Goal: Task Accomplishment & Management: Manage account settings

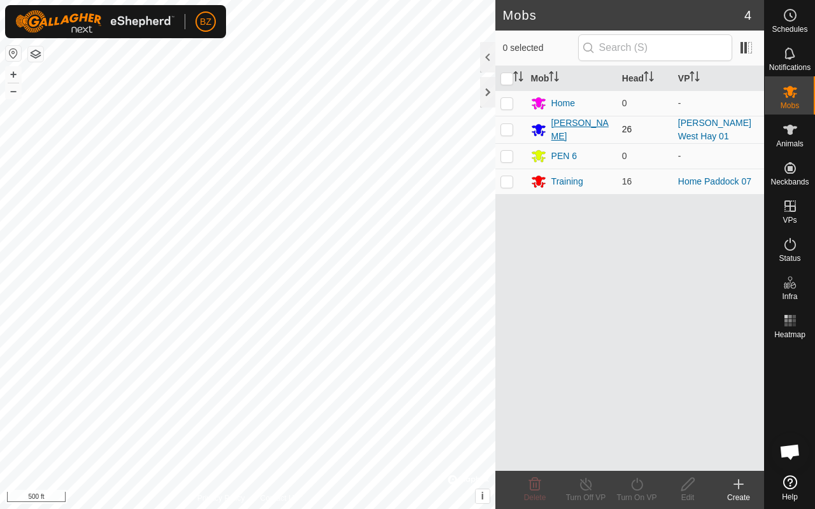
click at [566, 130] on div "[PERSON_NAME]" at bounding box center [581, 130] width 60 height 27
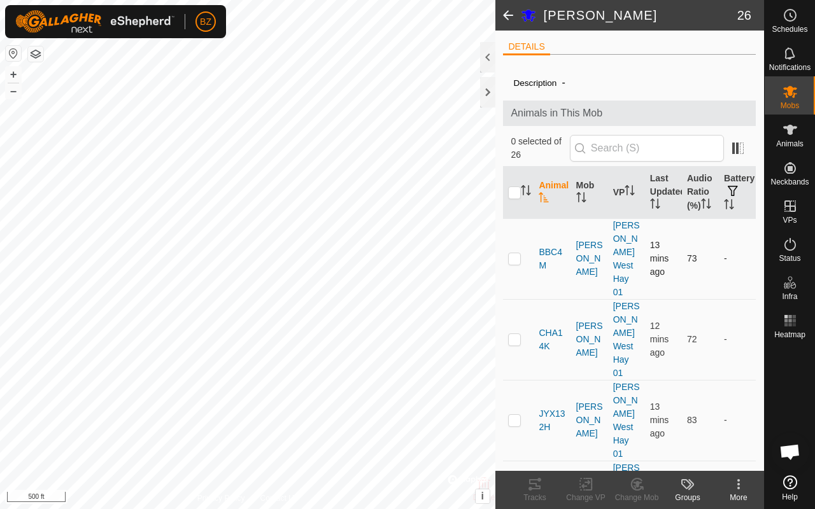
click at [512, 264] on p-checkbox at bounding box center [514, 258] width 13 height 10
click at [534, 485] on icon at bounding box center [534, 484] width 15 height 15
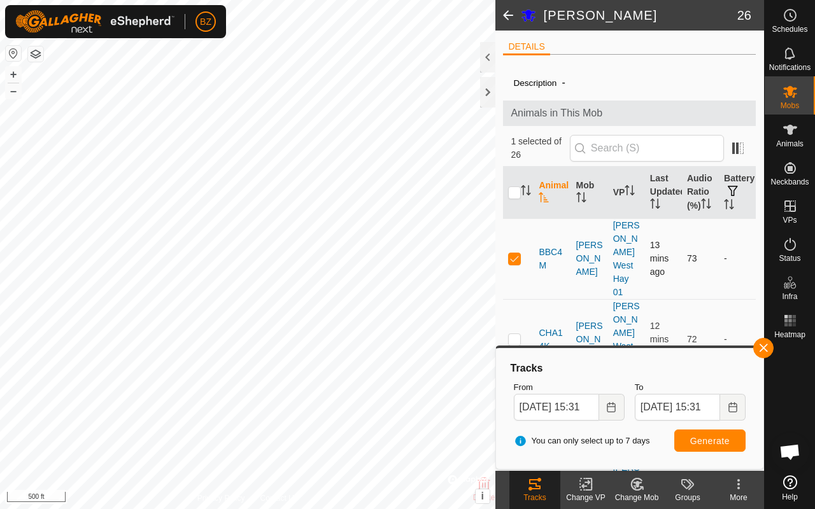
click at [520, 261] on p-checkbox at bounding box center [514, 258] width 13 height 10
checkbox input "false"
click at [520, 334] on p-checkbox at bounding box center [514, 339] width 13 height 10
click at [714, 446] on button "Generate" at bounding box center [709, 441] width 71 height 22
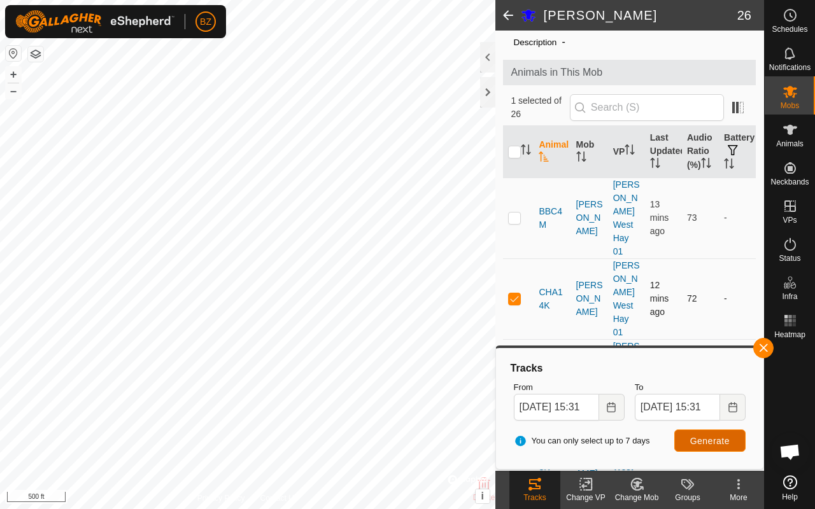
scroll to position [55, 0]
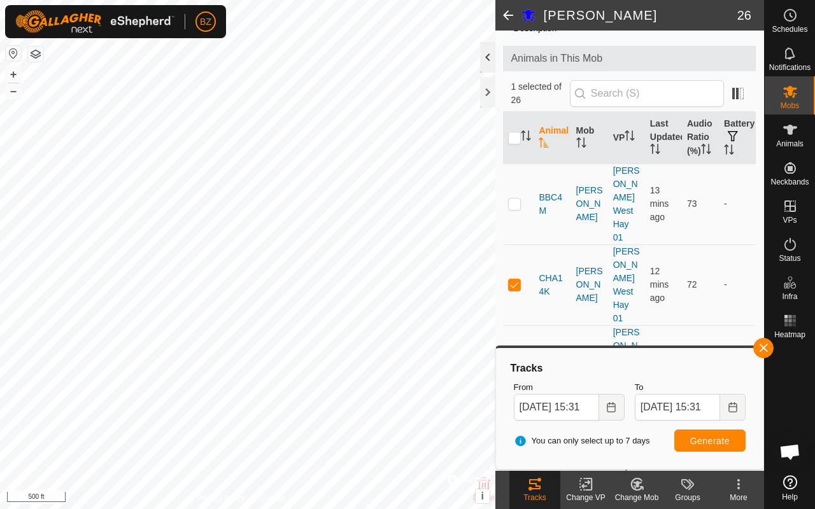
click at [492, 62] on div at bounding box center [487, 57] width 15 height 31
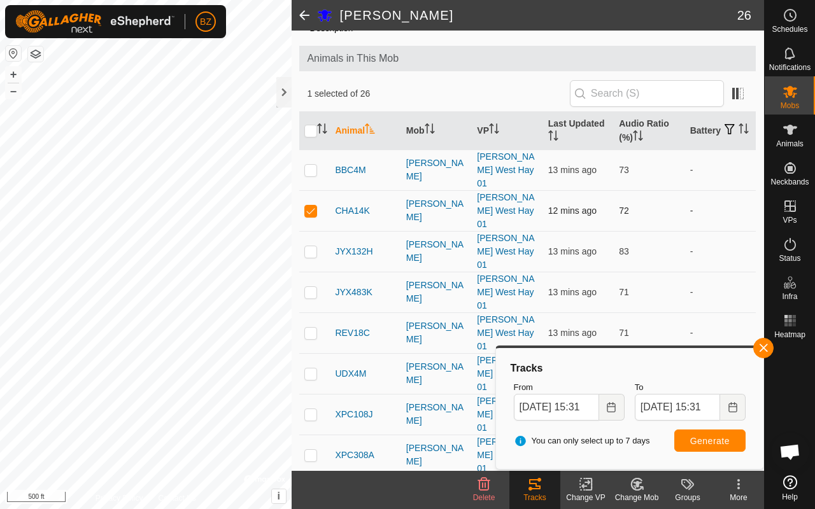
click at [309, 206] on p-checkbox at bounding box center [310, 211] width 13 height 10
checkbox input "false"
click at [308, 246] on p-checkbox at bounding box center [310, 251] width 13 height 10
checkbox input "true"
click at [729, 439] on span "Generate" at bounding box center [709, 441] width 39 height 10
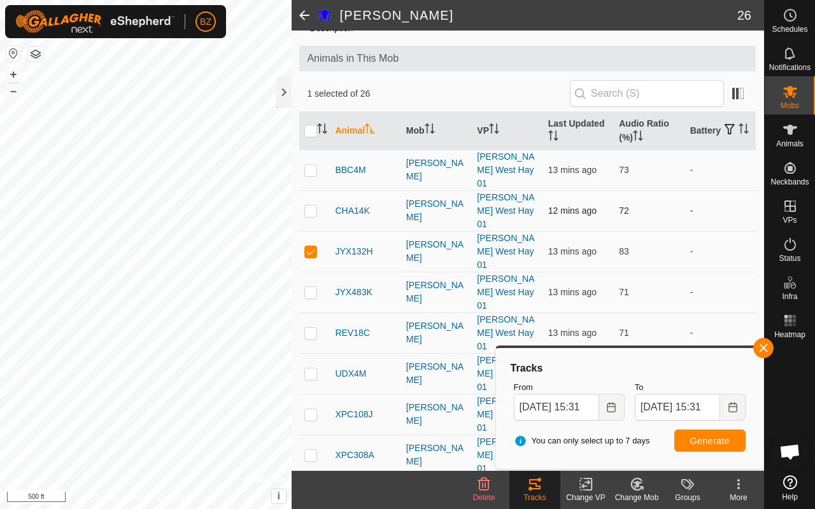
click at [313, 206] on p-checkbox at bounding box center [310, 211] width 13 height 10
click at [311, 206] on p-checkbox at bounding box center [310, 211] width 13 height 10
checkbox input "false"
click at [311, 246] on p-checkbox at bounding box center [310, 251] width 13 height 10
checkbox input "false"
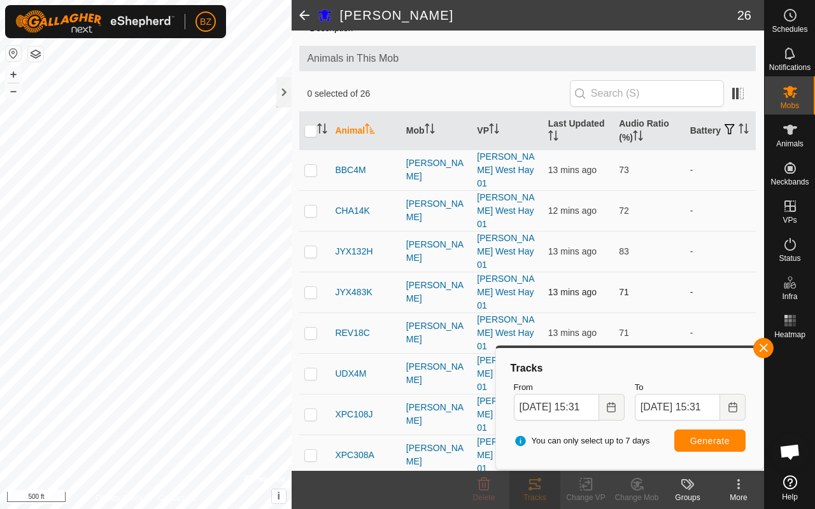
click at [312, 287] on p-checkbox at bounding box center [310, 292] width 13 height 10
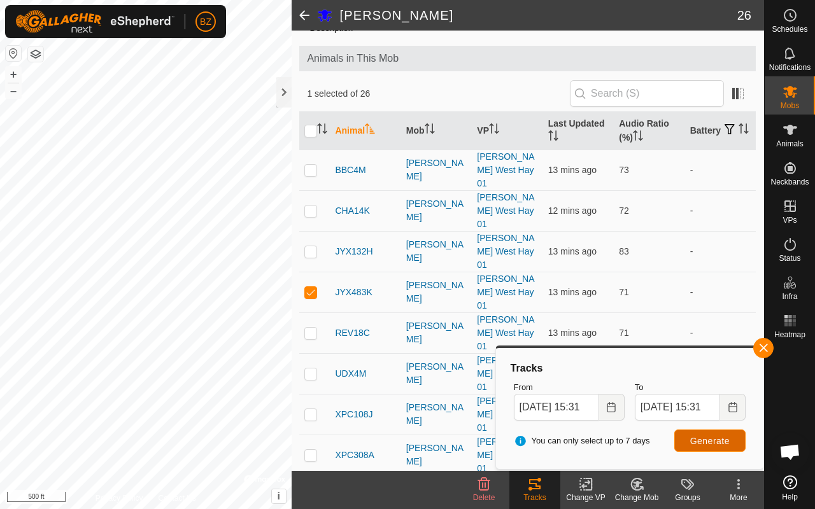
click at [707, 441] on span "Generate" at bounding box center [709, 441] width 39 height 10
click at [313, 287] on p-checkbox at bounding box center [310, 292] width 13 height 10
checkbox input "false"
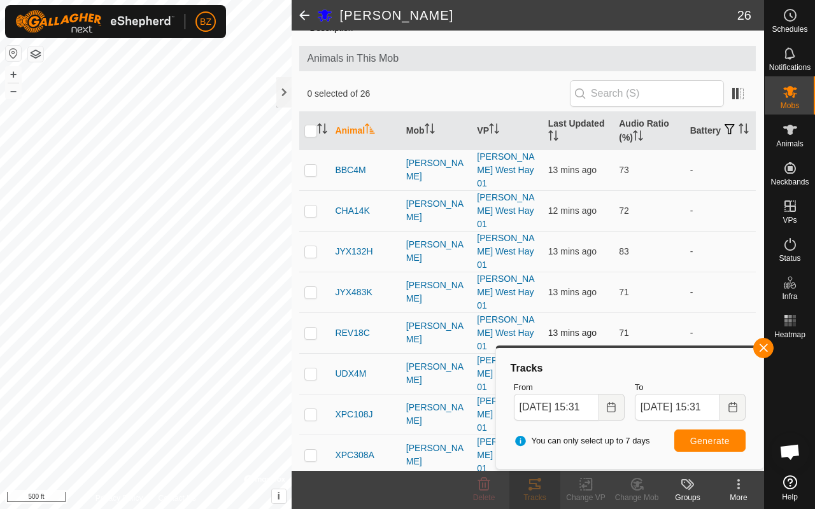
click at [309, 328] on p-checkbox at bounding box center [310, 333] width 13 height 10
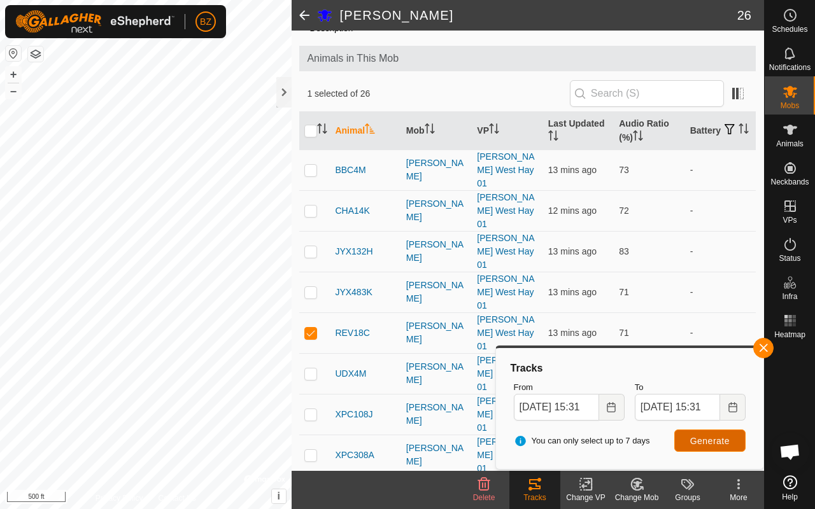
click at [700, 443] on span "Generate" at bounding box center [709, 441] width 39 height 10
click at [311, 328] on p-checkbox at bounding box center [310, 333] width 13 height 10
checkbox input "false"
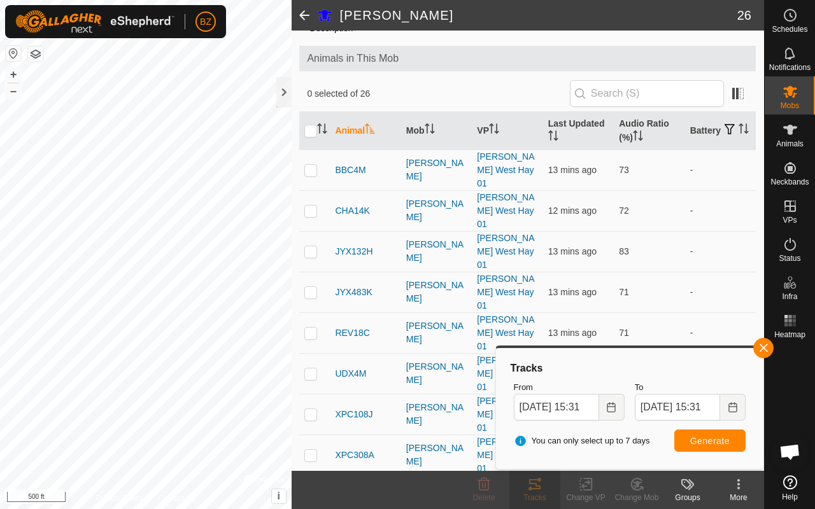
click at [311, 369] on p-checkbox at bounding box center [310, 374] width 13 height 10
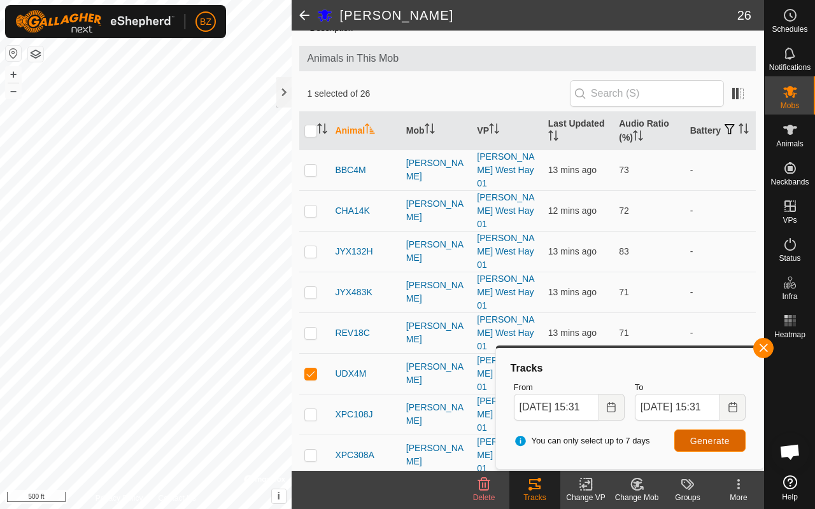
click at [711, 440] on span "Generate" at bounding box center [709, 441] width 39 height 10
click at [311, 369] on p-checkbox at bounding box center [310, 374] width 13 height 10
checkbox input "false"
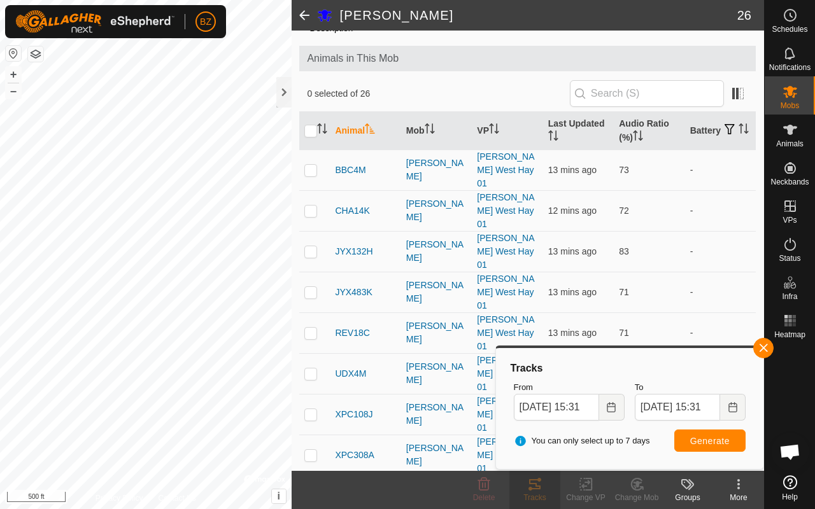
click at [311, 409] on p-checkbox at bounding box center [310, 414] width 13 height 10
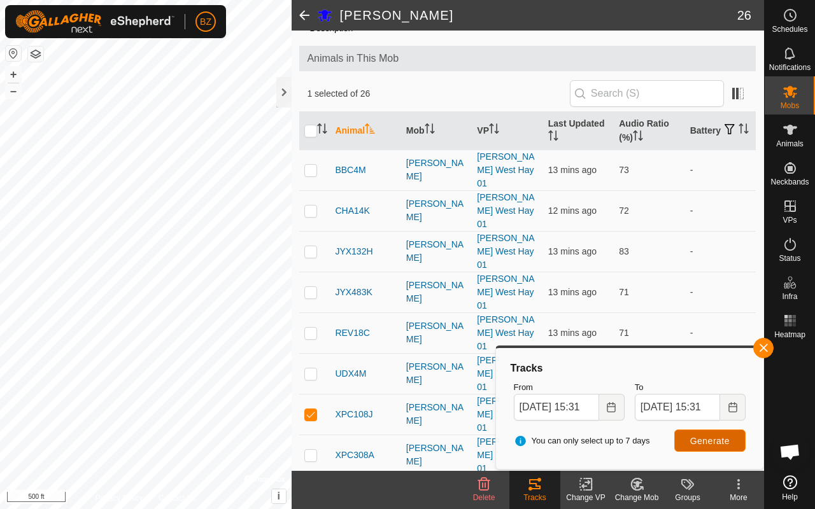
click at [704, 436] on span "Generate" at bounding box center [709, 441] width 39 height 10
click at [311, 409] on p-checkbox at bounding box center [310, 414] width 13 height 10
checkbox input "false"
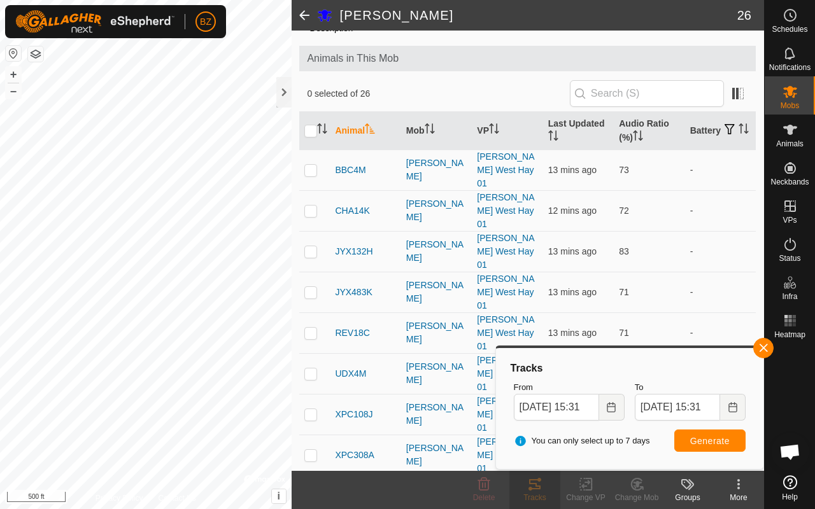
click at [311, 450] on p-checkbox at bounding box center [310, 455] width 13 height 10
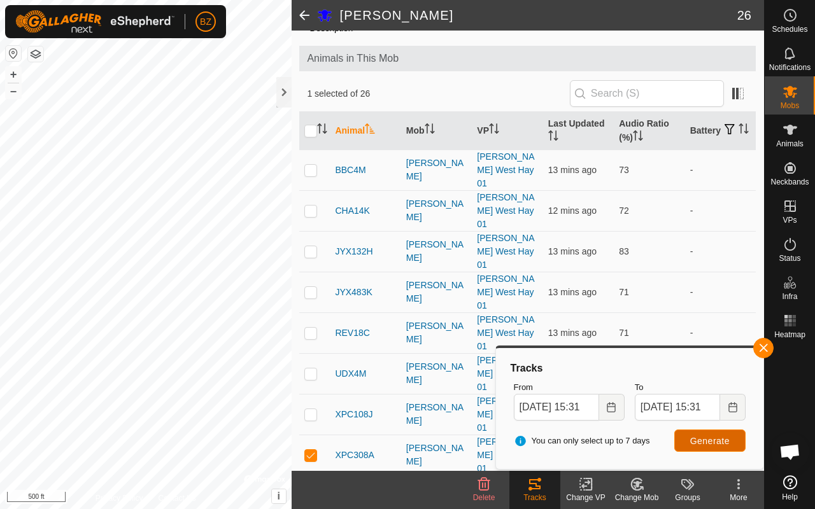
click at [705, 437] on span "Generate" at bounding box center [709, 441] width 39 height 10
click at [313, 450] on p-checkbox at bounding box center [310, 455] width 13 height 10
checkbox input "false"
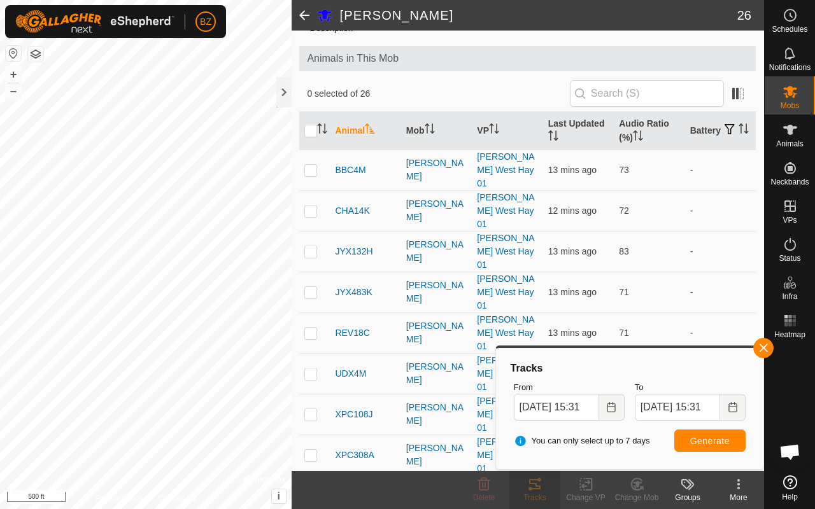
click at [313, 491] on p-checkbox at bounding box center [310, 496] width 13 height 10
click at [706, 442] on span "Generate" at bounding box center [709, 441] width 39 height 10
click at [316, 491] on p-checkbox at bounding box center [310, 496] width 13 height 10
checkbox input "false"
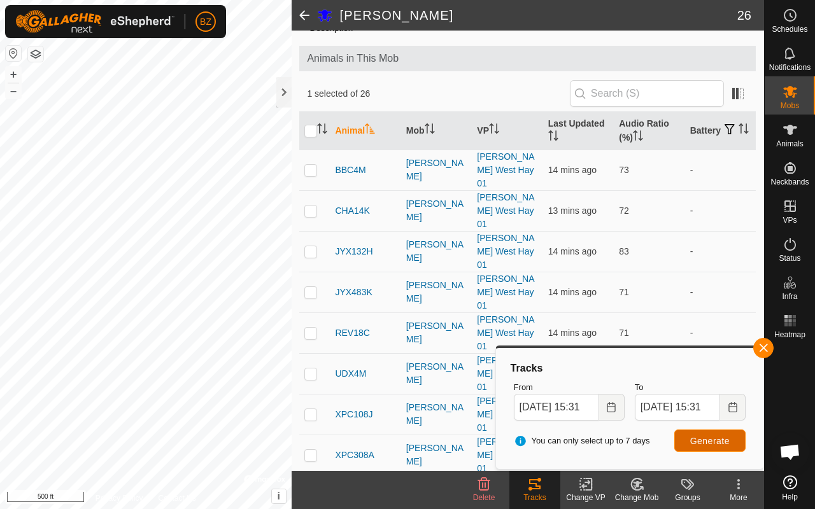
click at [691, 437] on span "Generate" at bounding box center [709, 441] width 39 height 10
checkbox input "false"
click at [715, 441] on span "Generate" at bounding box center [709, 441] width 39 height 10
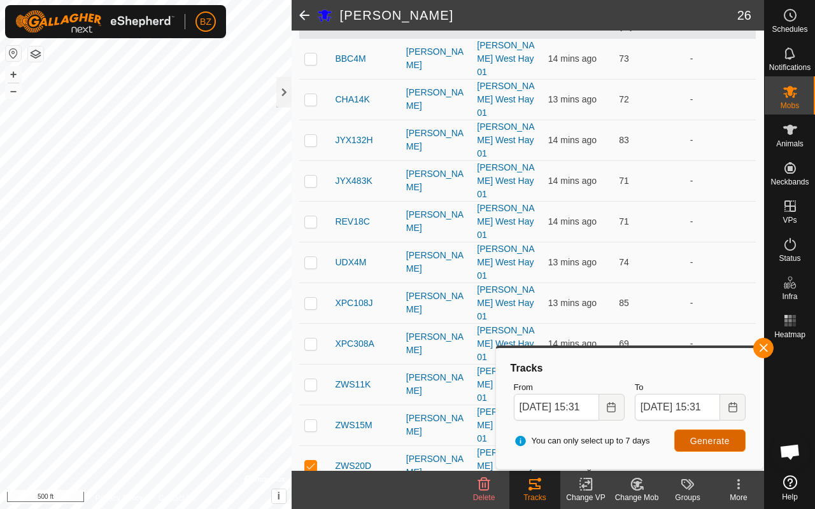
scroll to position [189, 0]
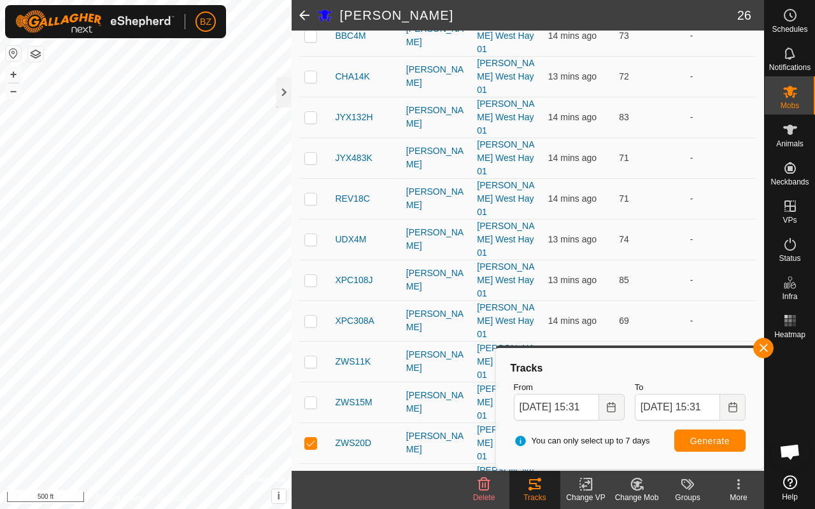
click at [308, 438] on p-checkbox at bounding box center [310, 443] width 13 height 10
checkbox input "false"
click at [307, 479] on p-checkbox at bounding box center [310, 484] width 13 height 10
click at [691, 435] on button "Generate" at bounding box center [709, 441] width 71 height 22
click at [312, 479] on p-checkbox at bounding box center [310, 484] width 13 height 10
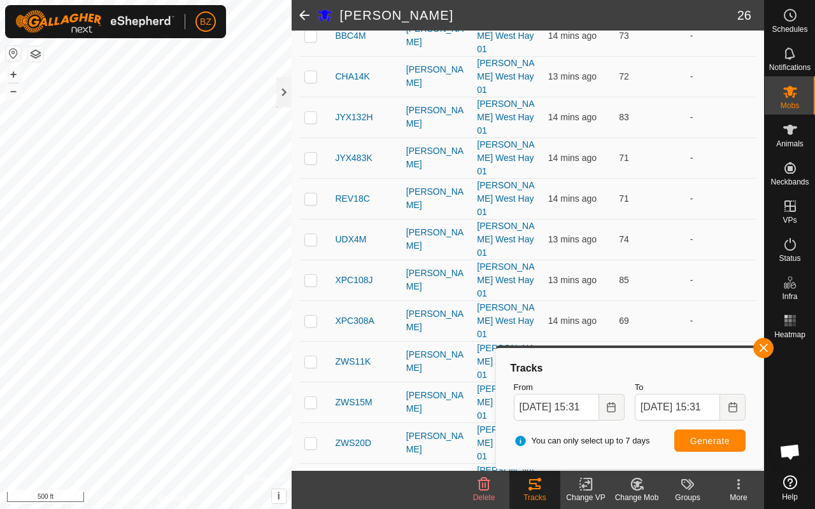
checkbox input "false"
click at [699, 437] on span "Generate" at bounding box center [709, 441] width 39 height 10
checkbox input "false"
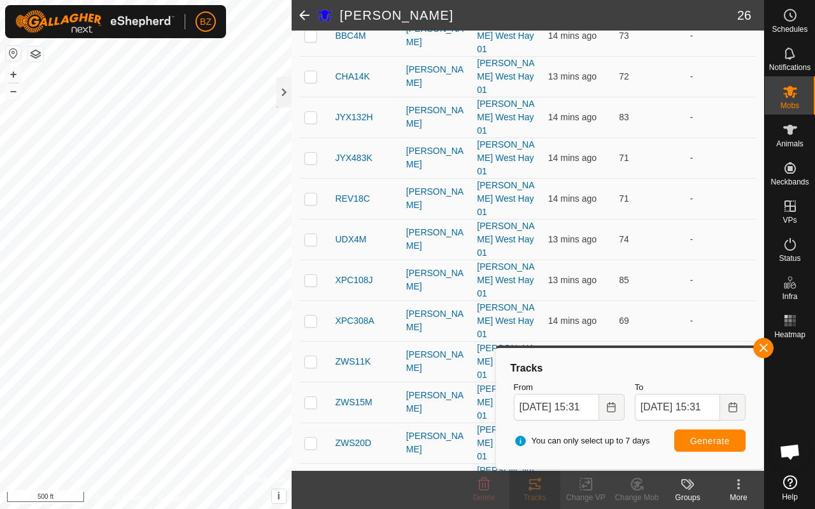
click at [719, 432] on button "Generate" at bounding box center [709, 441] width 71 height 22
checkbox input "false"
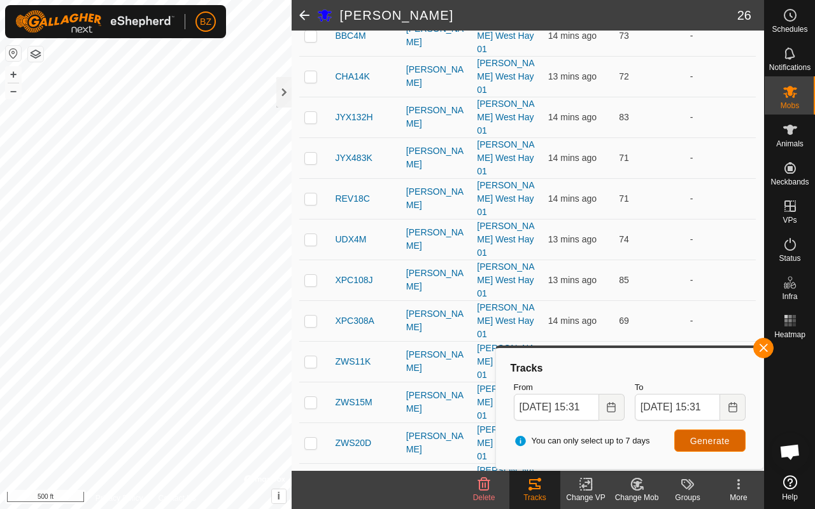
click at [704, 437] on span "Generate" at bounding box center [709, 441] width 39 height 10
checkbox input "false"
click at [677, 444] on button "Generate" at bounding box center [709, 441] width 71 height 22
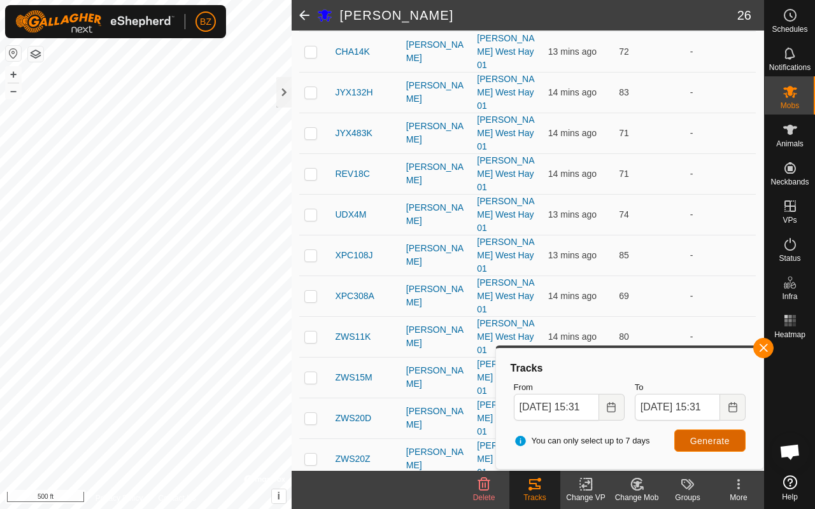
scroll to position [303, 0]
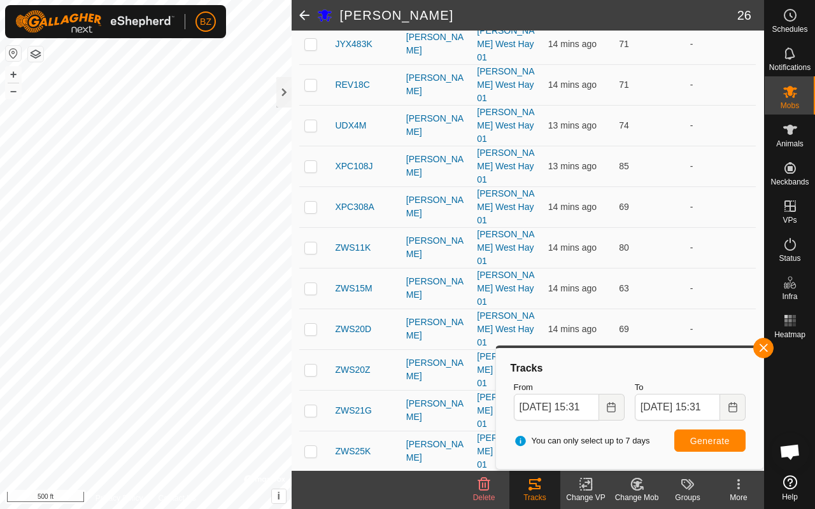
checkbox input "false"
click at [723, 441] on span "Generate" at bounding box center [709, 441] width 39 height 10
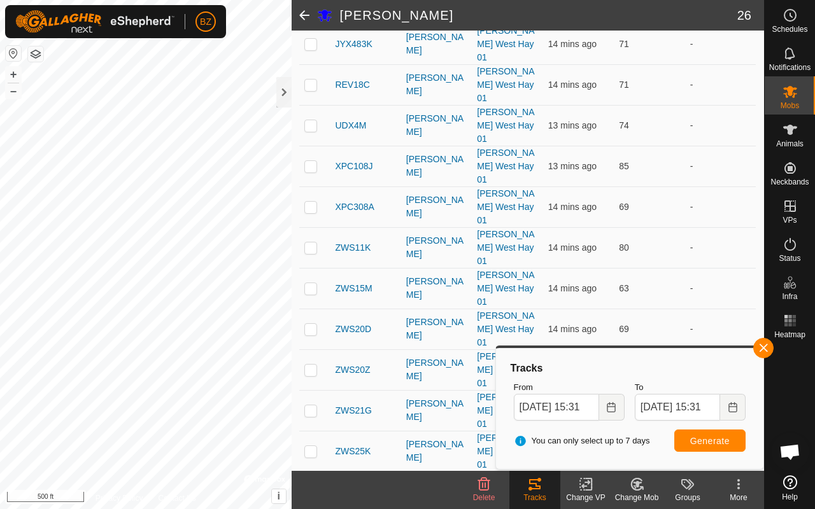
checkbox input "false"
click at [712, 445] on span "Generate" at bounding box center [709, 441] width 39 height 10
checkbox input "false"
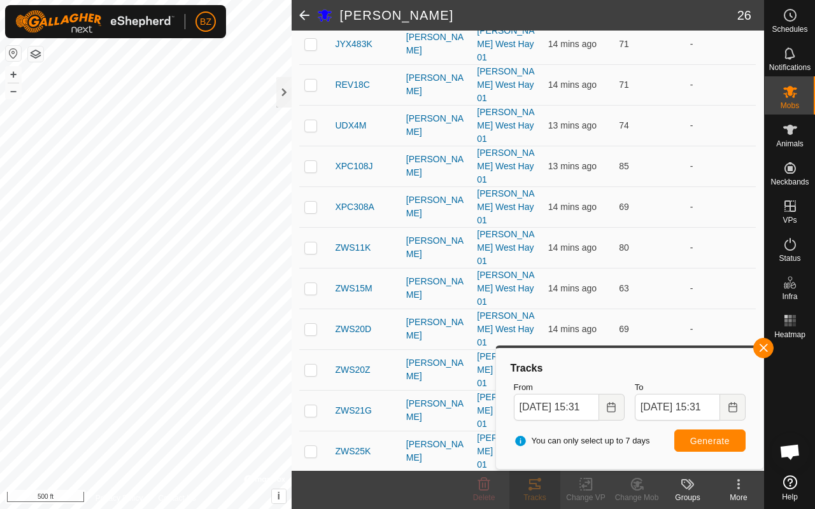
click at [704, 442] on span "Generate" at bounding box center [709, 441] width 39 height 10
checkbox input "false"
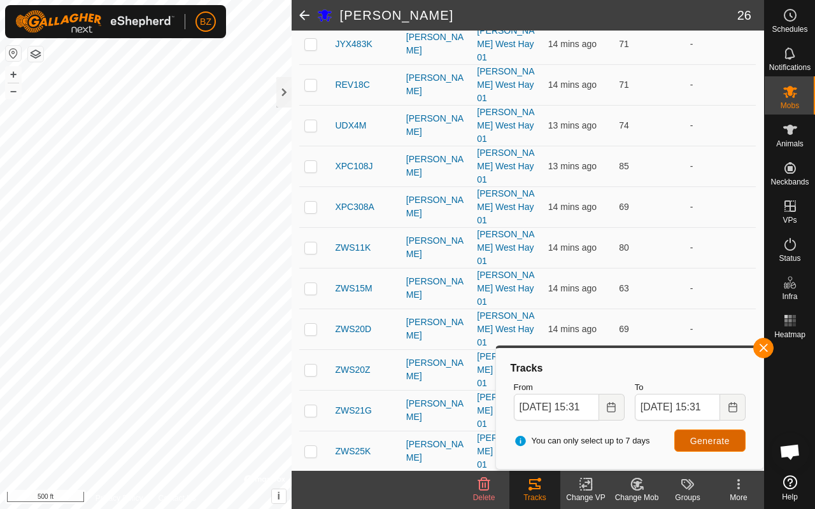
click at [711, 441] on span "Generate" at bounding box center [709, 441] width 39 height 10
checkbox input "false"
checkbox input "true"
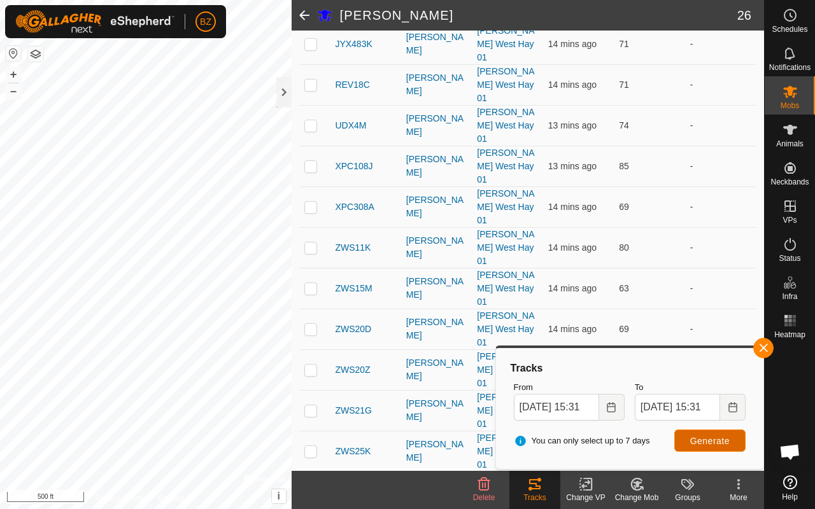
click at [708, 436] on span "Generate" at bounding box center [709, 441] width 39 height 10
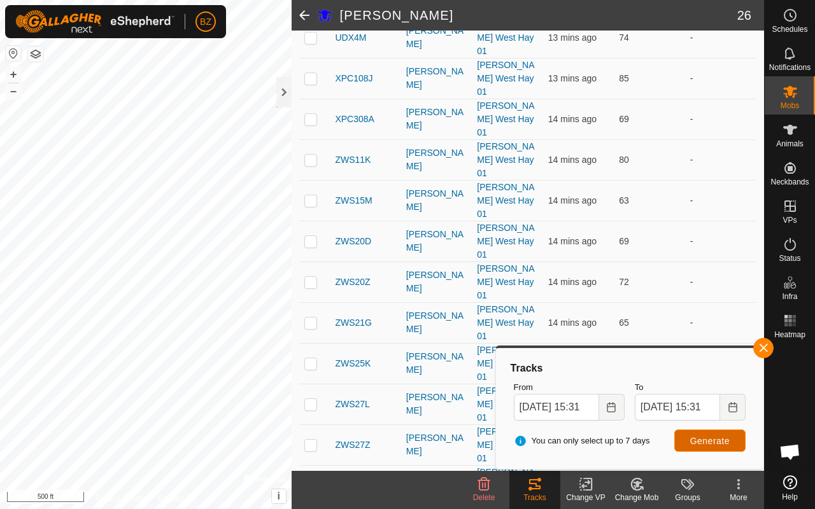
scroll to position [392, 0]
checkbox input "true"
checkbox input "false"
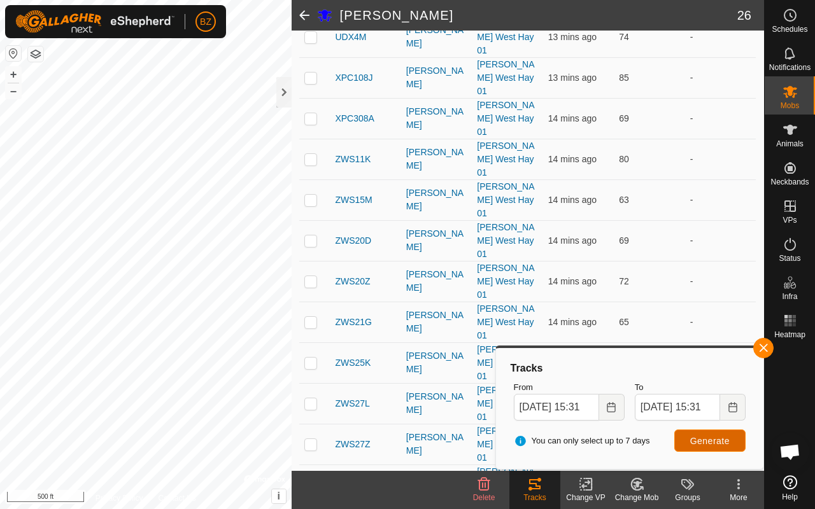
click at [707, 440] on span "Generate" at bounding box center [709, 441] width 39 height 10
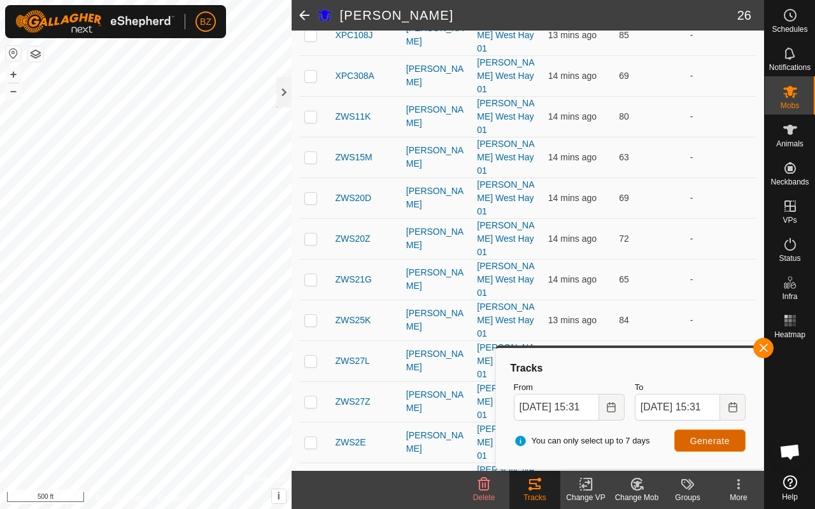
scroll to position [446, 0]
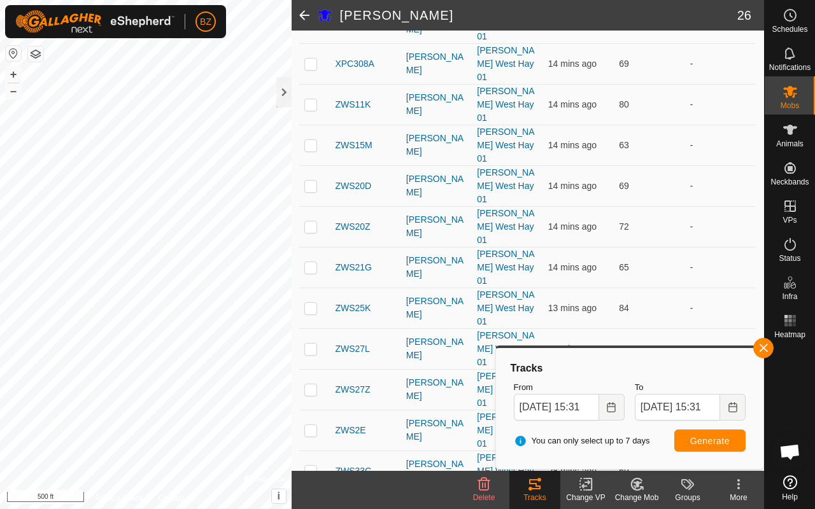
checkbox input "true"
checkbox input "false"
click at [712, 434] on button "Generate" at bounding box center [709, 441] width 71 height 22
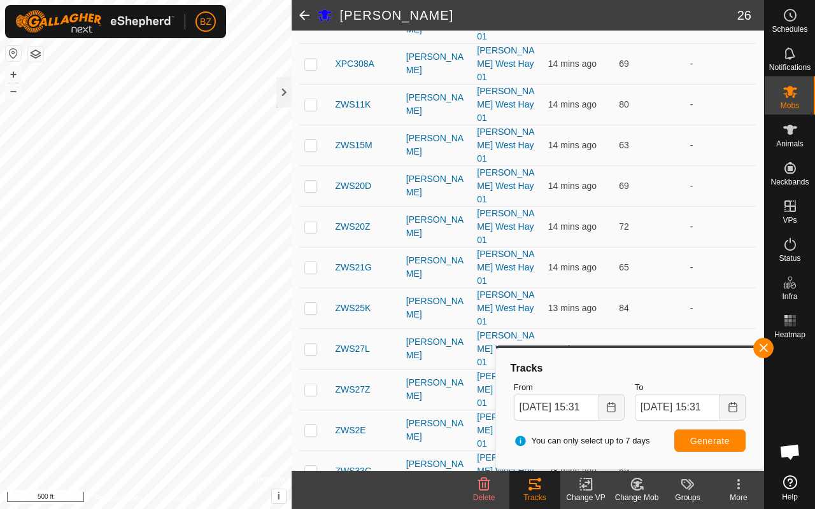
checkbox input "false"
click at [718, 441] on span "Generate" at bounding box center [709, 441] width 39 height 10
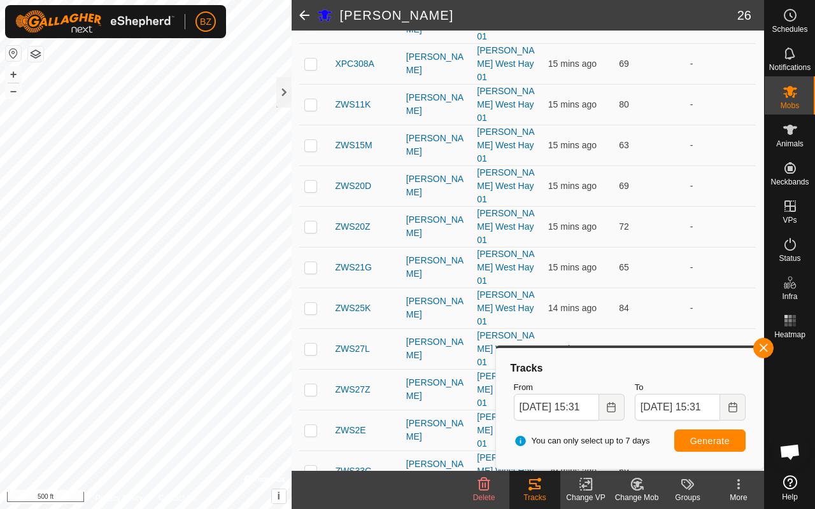
checkbox input "false"
checkbox input "true"
click at [684, 446] on button "Generate" at bounding box center [709, 441] width 71 height 22
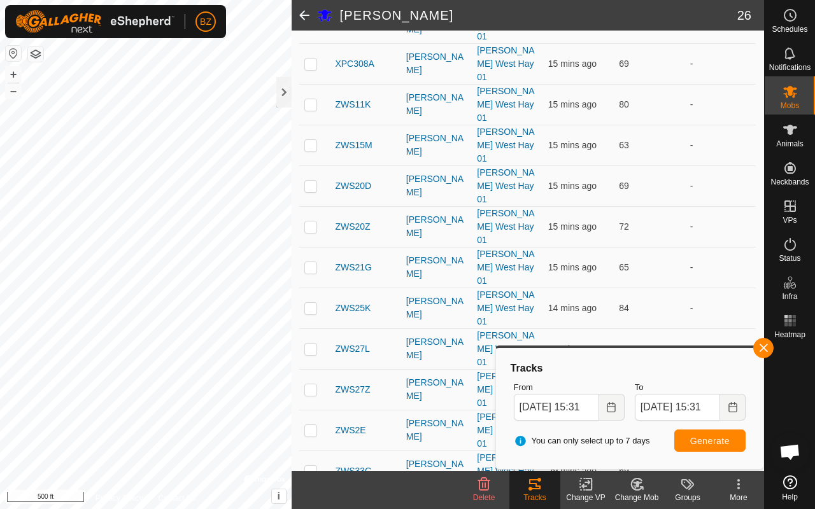
checkbox input "true"
checkbox input "false"
click at [714, 440] on span "Generate" at bounding box center [709, 441] width 39 height 10
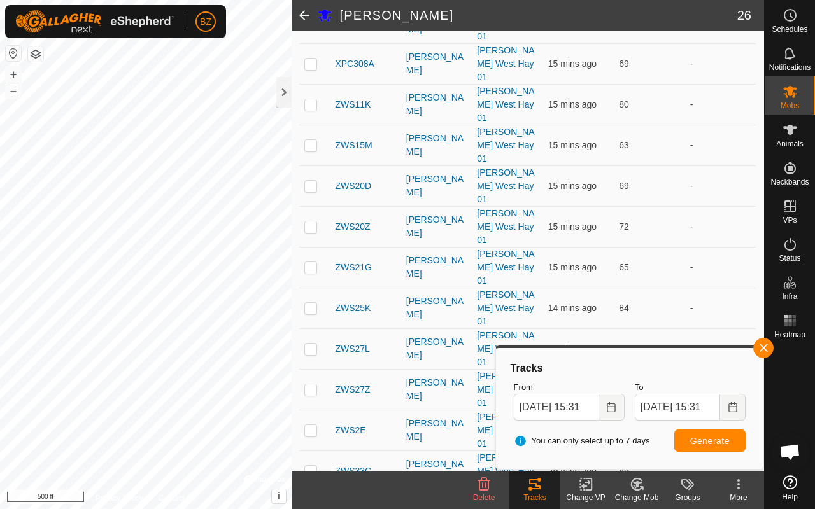
checkbox input "false"
click at [756, 350] on button "button" at bounding box center [763, 348] width 20 height 20
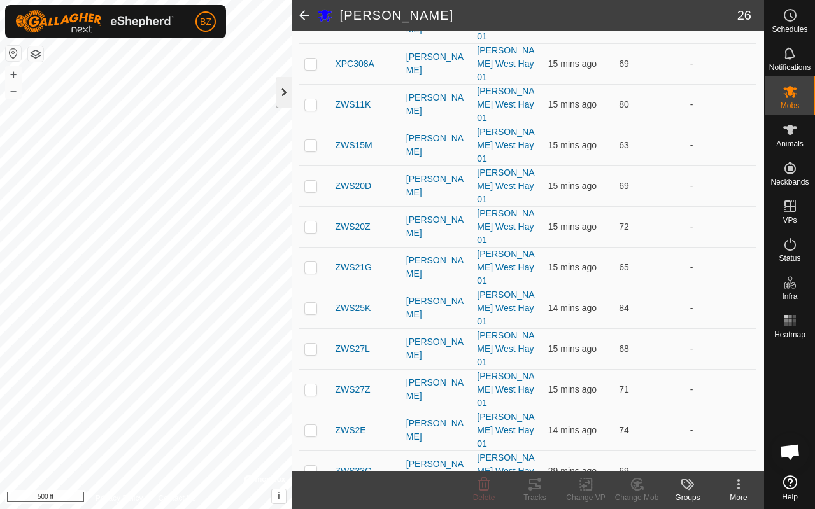
click at [289, 89] on div at bounding box center [283, 92] width 15 height 31
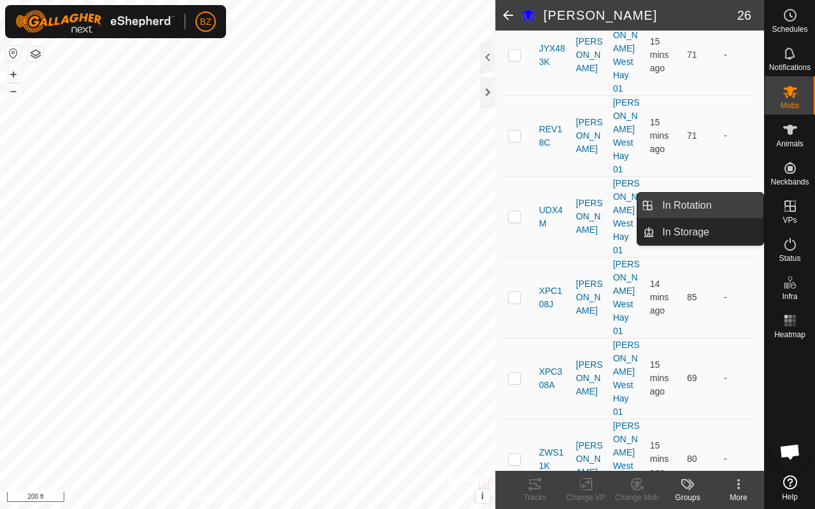
click at [682, 207] on link "In Rotation" at bounding box center [709, 205] width 109 height 25
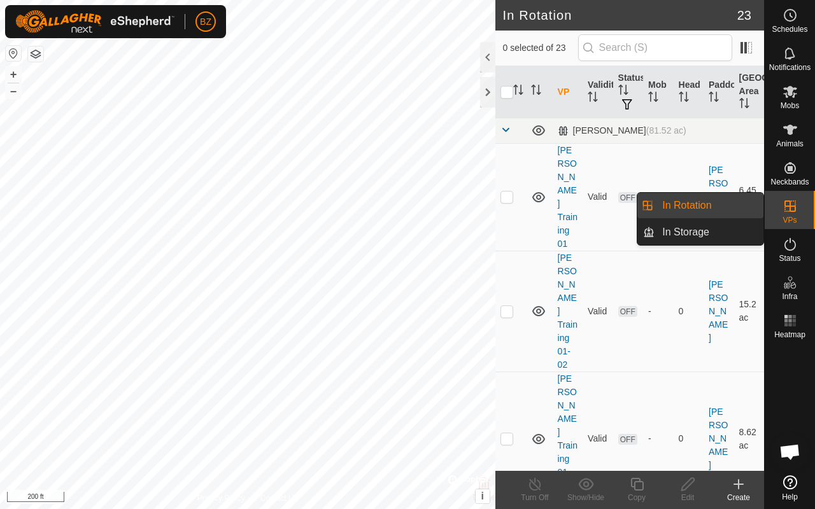
click at [690, 208] on link "In Rotation" at bounding box center [709, 205] width 109 height 25
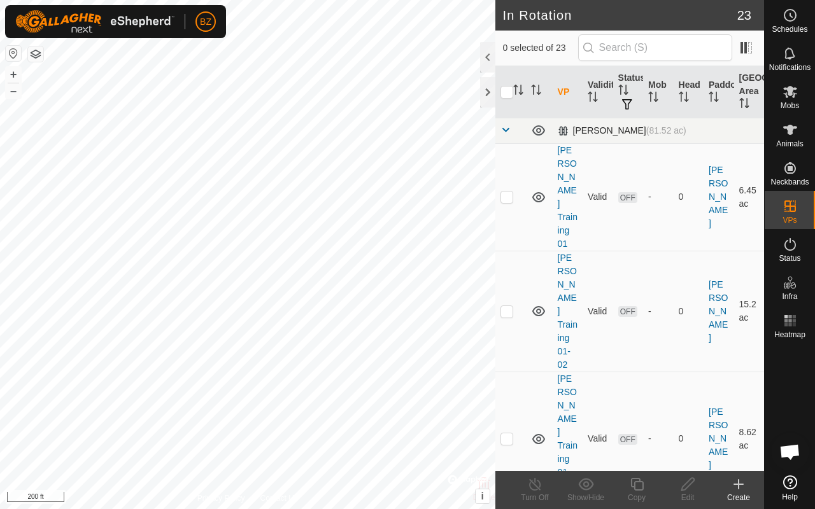
click at [507, 129] on span at bounding box center [505, 130] width 10 height 10
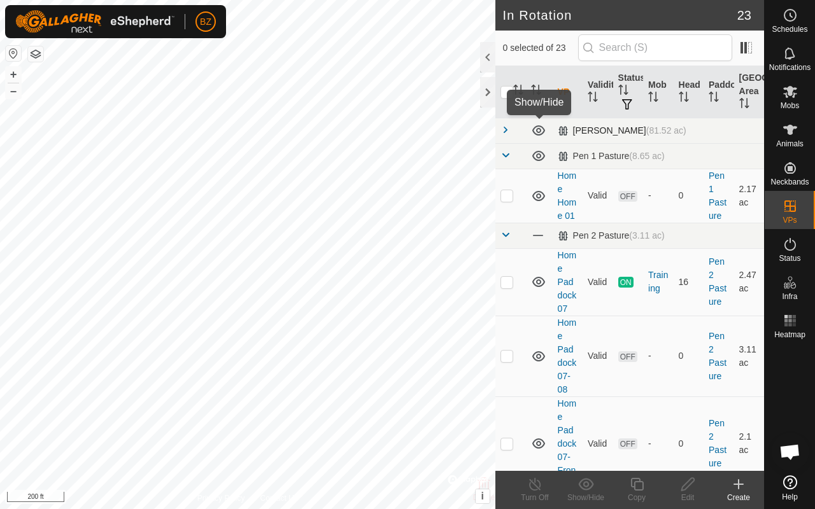
click at [539, 134] on icon at bounding box center [538, 130] width 13 height 10
click at [511, 287] on p-checkbox at bounding box center [506, 282] width 13 height 10
checkbox input "true"
click at [629, 483] on icon at bounding box center [637, 484] width 16 height 15
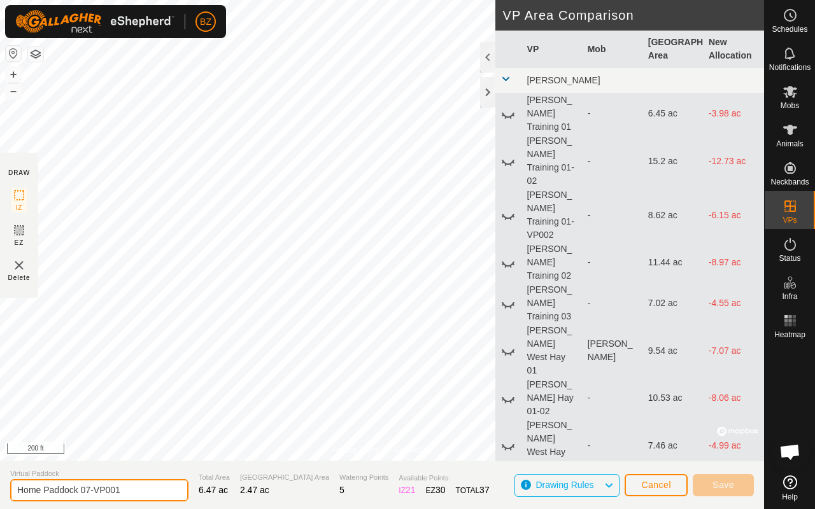
drag, startPoint x: 125, startPoint y: 491, endPoint x: 86, endPoint y: 492, distance: 38.9
click at [86, 492] on input "Home Paddock 07-VP001" at bounding box center [99, 490] width 178 height 22
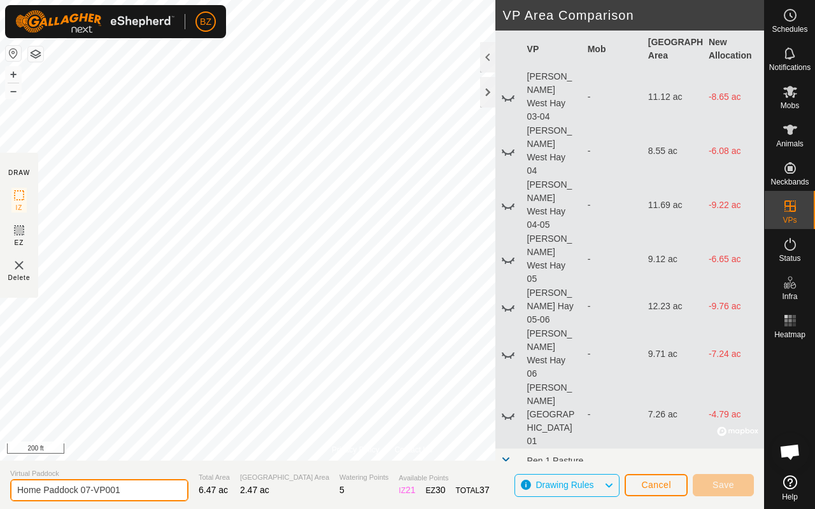
scroll to position [513, 0]
type input "Home Paddock 06"
click at [129, 467] on div "Privacy Policy Contact Us Pen 5 Pen 6 Water Bowl Type: trough Capacity: 1000000…" at bounding box center [382, 254] width 764 height 509
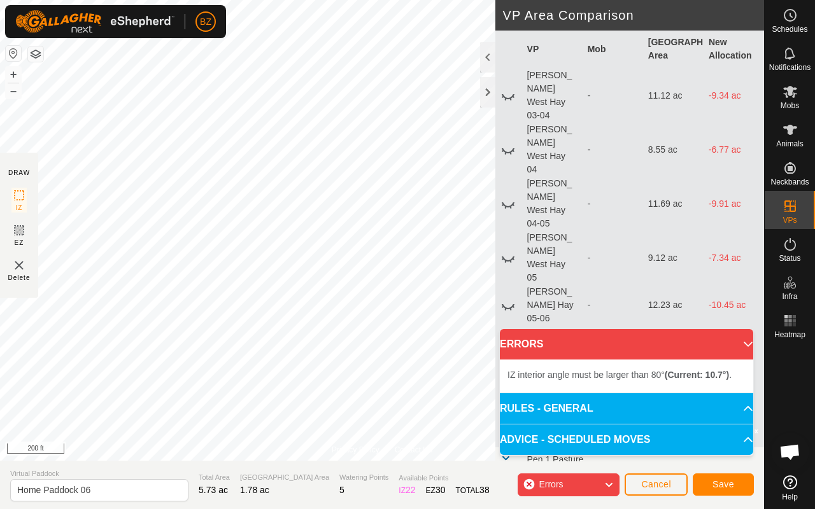
click at [499, 343] on body "BZ Schedules Notifications Mobs Animals Neckbands VPs Status Infra Heatmap Help…" at bounding box center [407, 254] width 815 height 509
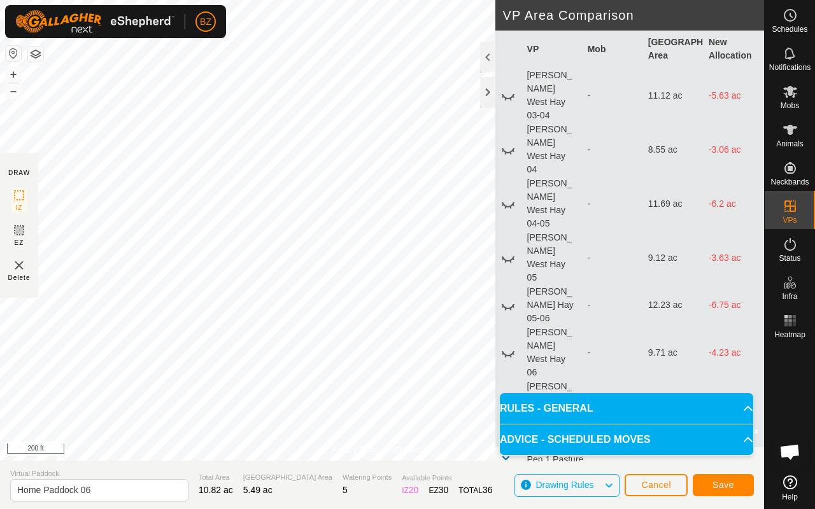
click at [495, 343] on div "Privacy Policy Contact Us Type: Inclusion Zone undefined Animal + – ⇧ i © Mapbo…" at bounding box center [382, 254] width 764 height 509
click at [720, 487] on span "Save" at bounding box center [723, 485] width 22 height 10
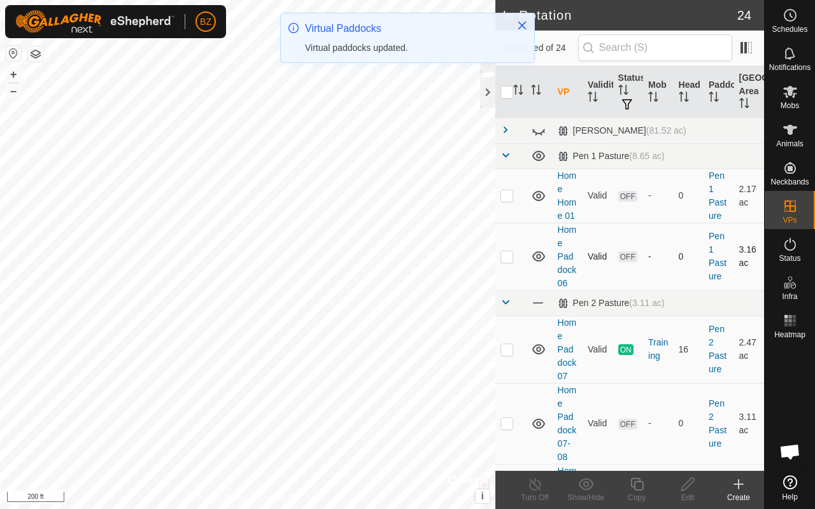
click at [505, 262] on p-checkbox at bounding box center [506, 256] width 13 height 10
checkbox input "true"
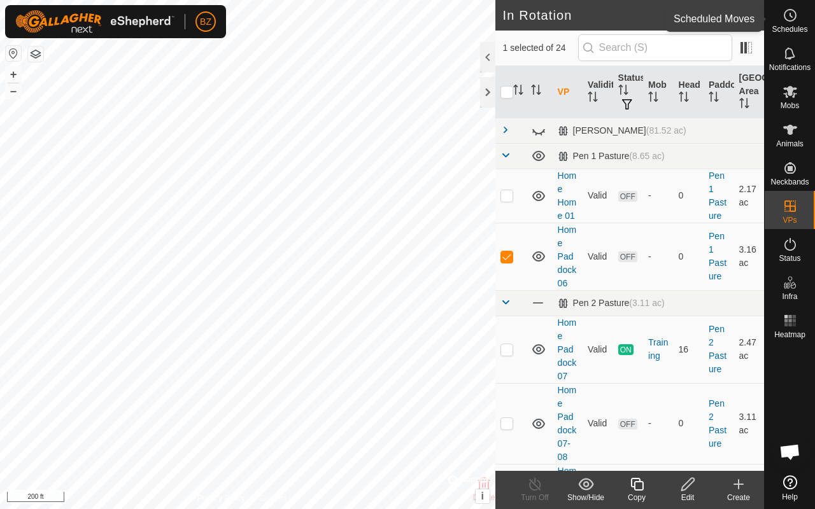
click at [784, 17] on circle at bounding box center [789, 15] width 11 height 11
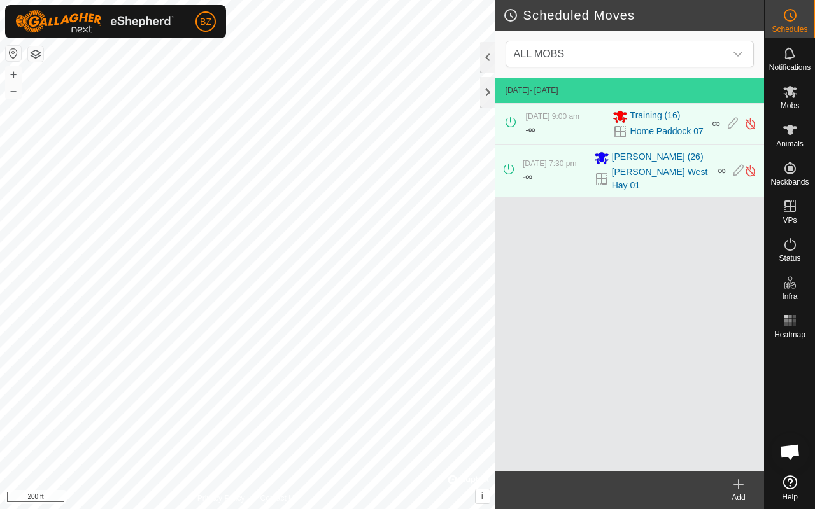
click at [736, 487] on icon at bounding box center [738, 484] width 15 height 15
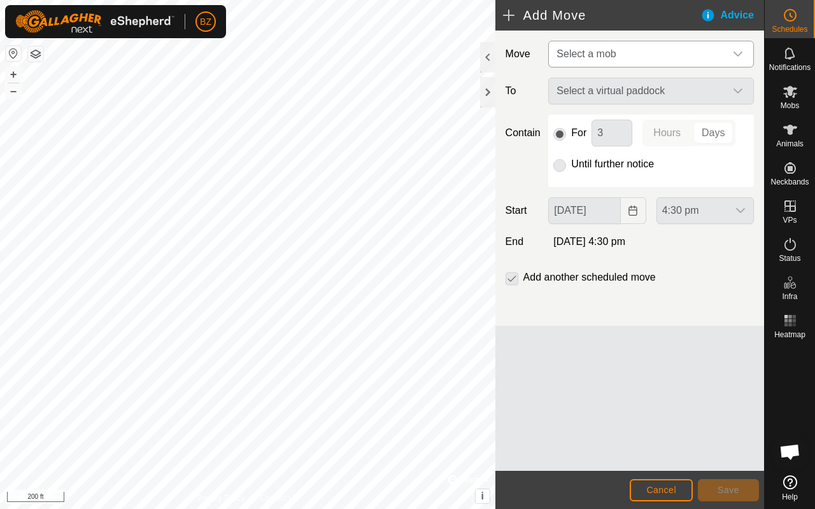
click at [565, 60] on span "Select a mob" at bounding box center [638, 53] width 174 height 25
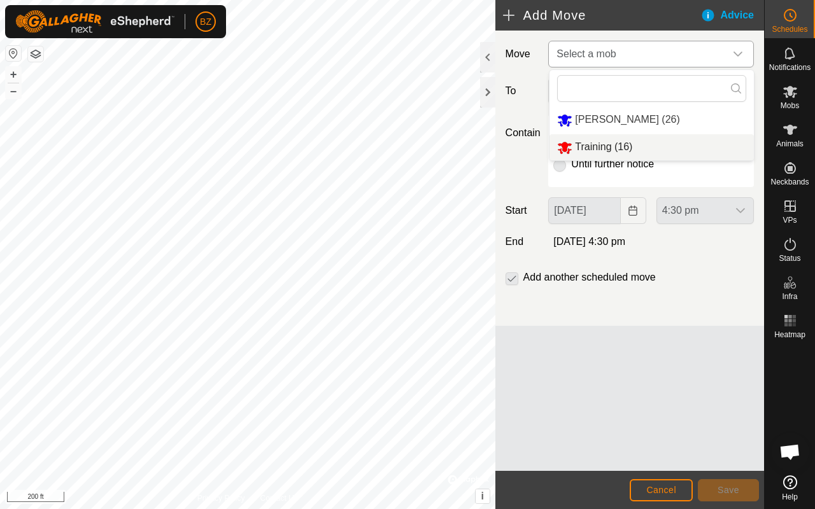
click at [582, 152] on li "Training (16)" at bounding box center [651, 147] width 204 height 26
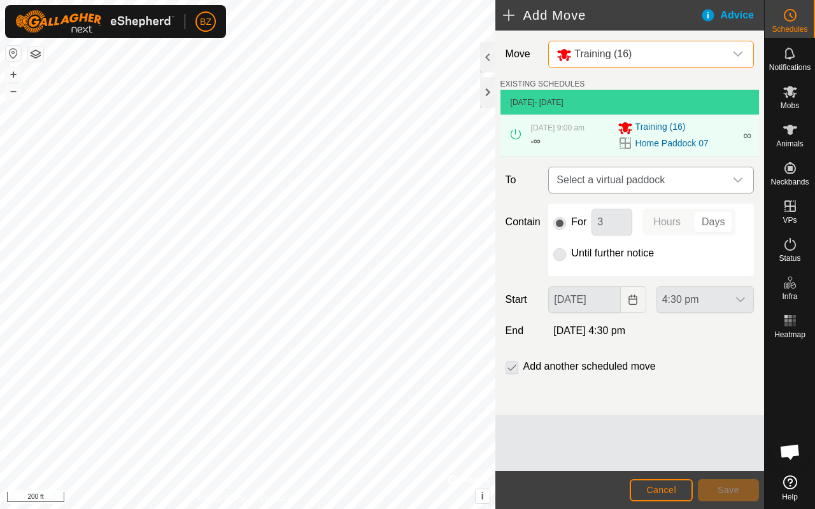
click at [609, 182] on span "Select a virtual paddock" at bounding box center [638, 179] width 174 height 25
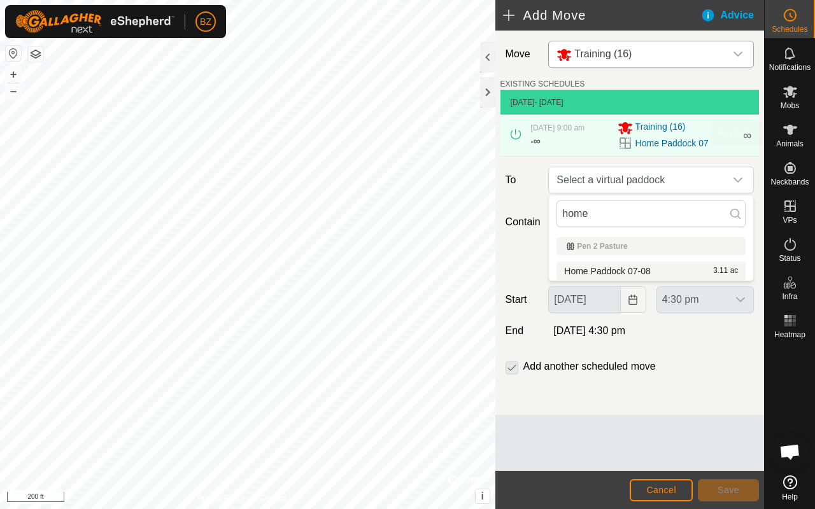
type input "home"
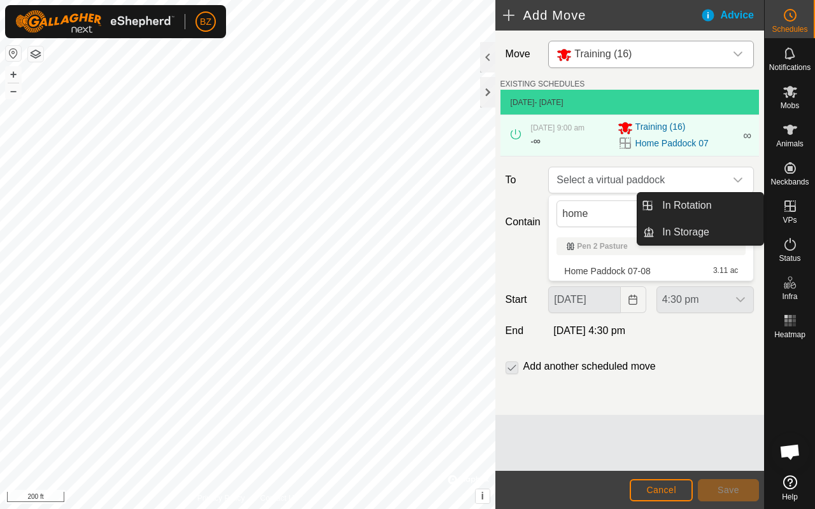
click at [788, 215] on es-virtualpaddocks-svg-icon at bounding box center [790, 206] width 23 height 20
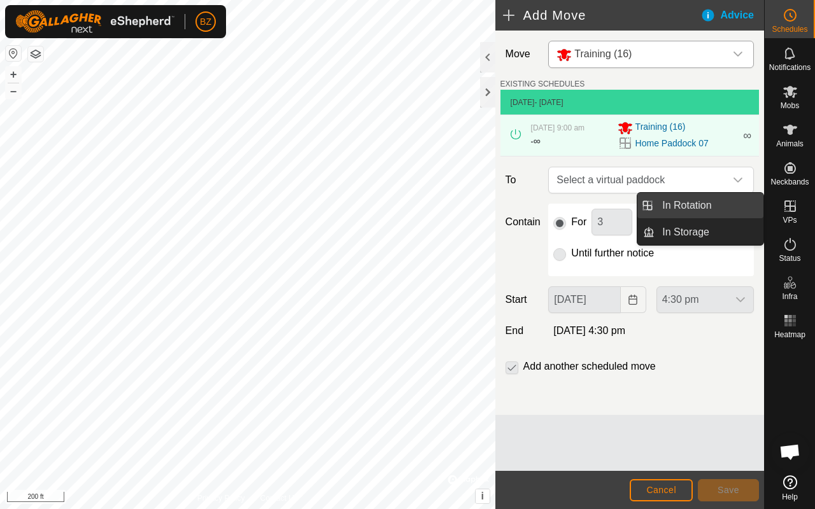
click at [712, 213] on link "In Rotation" at bounding box center [709, 205] width 109 height 25
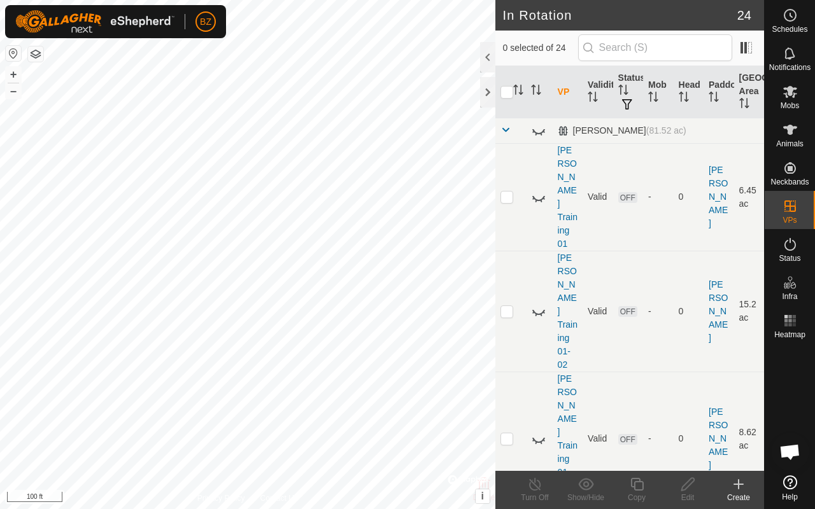
click at [504, 133] on span at bounding box center [505, 130] width 10 height 10
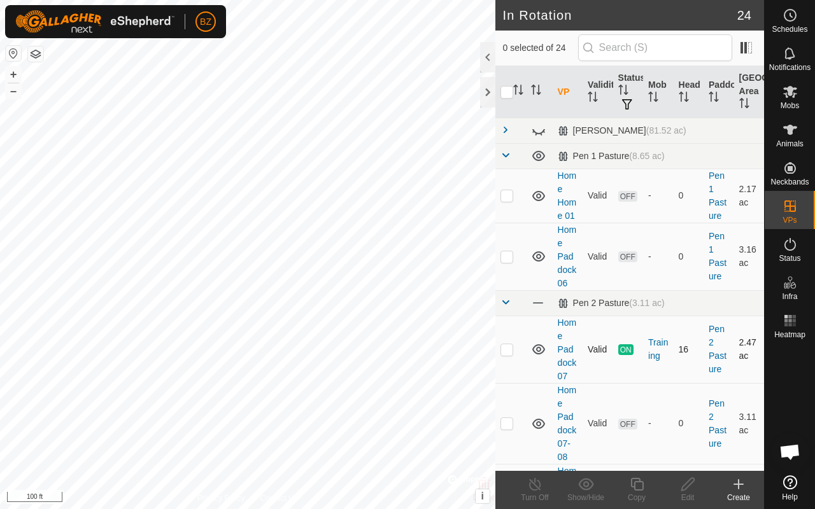
click at [509, 355] on p-checkbox at bounding box center [506, 349] width 13 height 10
checkbox input "true"
click at [637, 492] on div "Copy" at bounding box center [636, 497] width 51 height 11
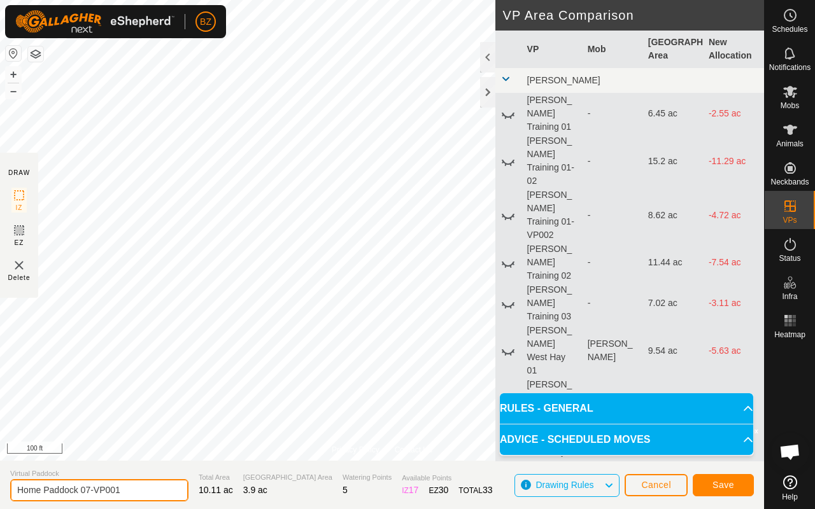
drag, startPoint x: 128, startPoint y: 491, endPoint x: 96, endPoint y: 494, distance: 32.6
click at [96, 494] on input "Home Paddock 07-VP001" at bounding box center [99, 490] width 178 height 22
type input "Home Paddock 07-06"
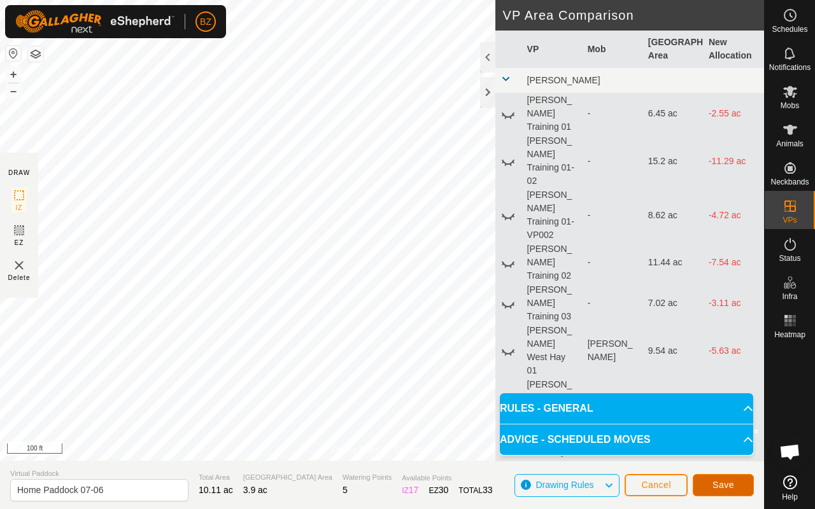
click at [714, 482] on span "Save" at bounding box center [723, 485] width 22 height 10
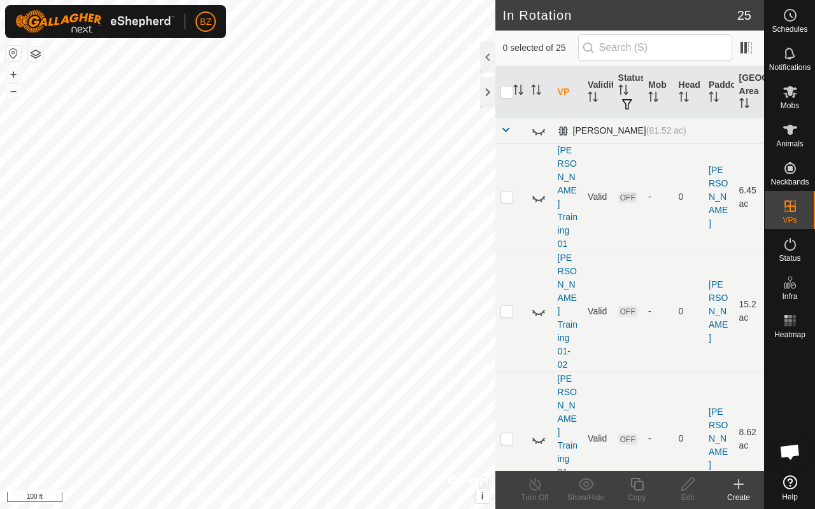
click at [505, 129] on span at bounding box center [505, 130] width 10 height 10
click at [506, 128] on span at bounding box center [505, 130] width 10 height 10
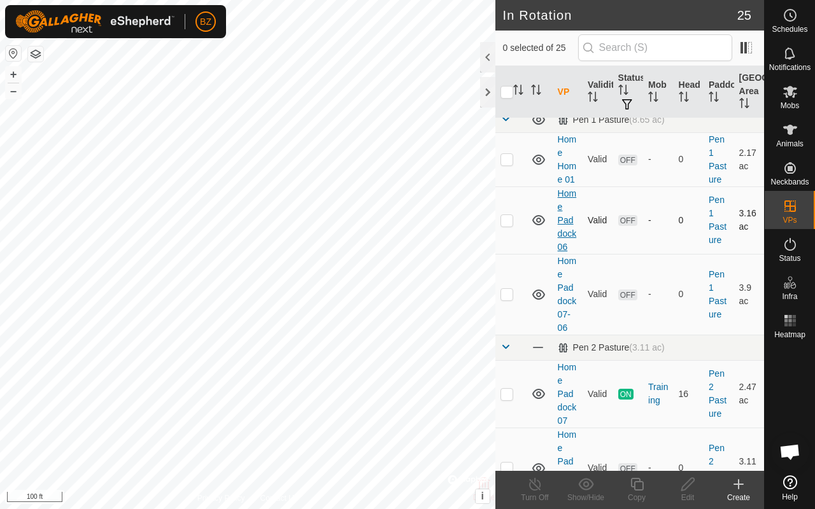
scroll to position [54, 0]
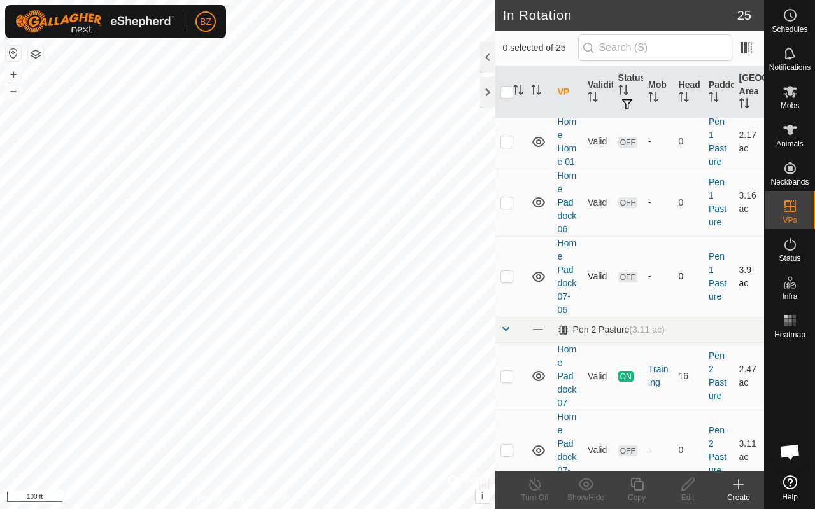
click at [507, 281] on p-checkbox at bounding box center [506, 276] width 13 height 10
checkbox input "false"
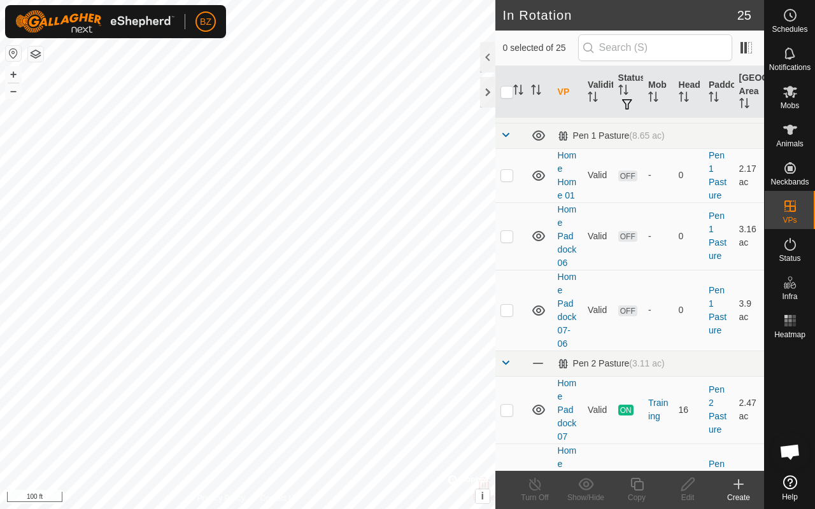
scroll to position [0, 0]
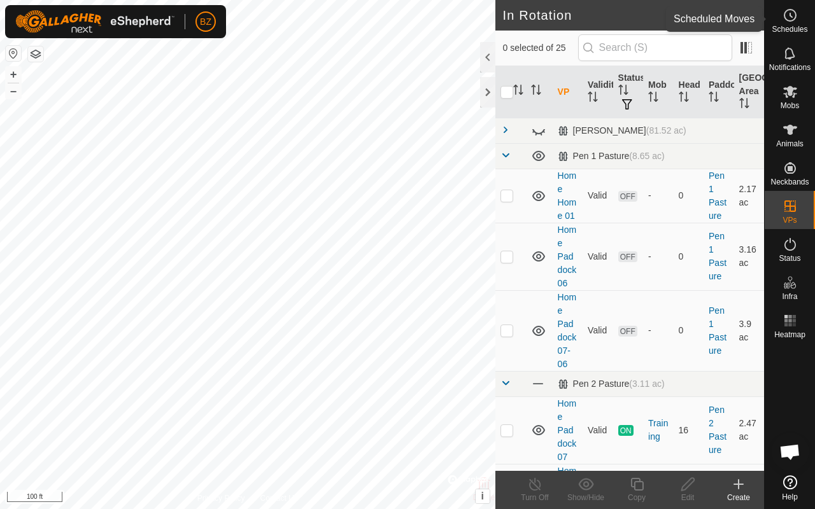
click at [795, 20] on icon at bounding box center [790, 15] width 15 height 15
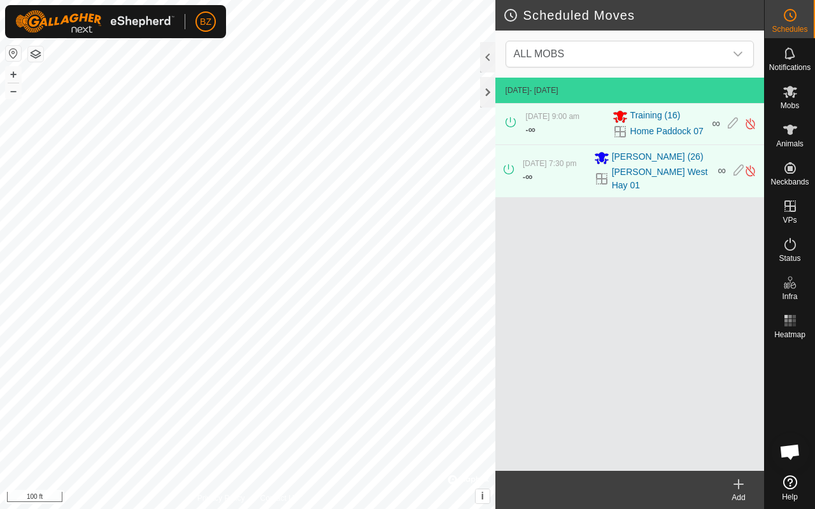
click at [746, 489] on create-svg-icon at bounding box center [738, 484] width 51 height 15
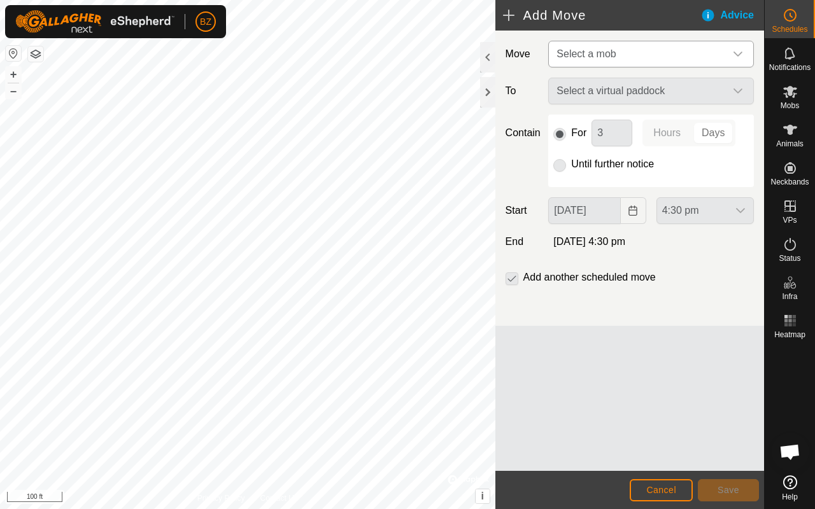
click at [562, 57] on span "Select a mob" at bounding box center [585, 53] width 59 height 11
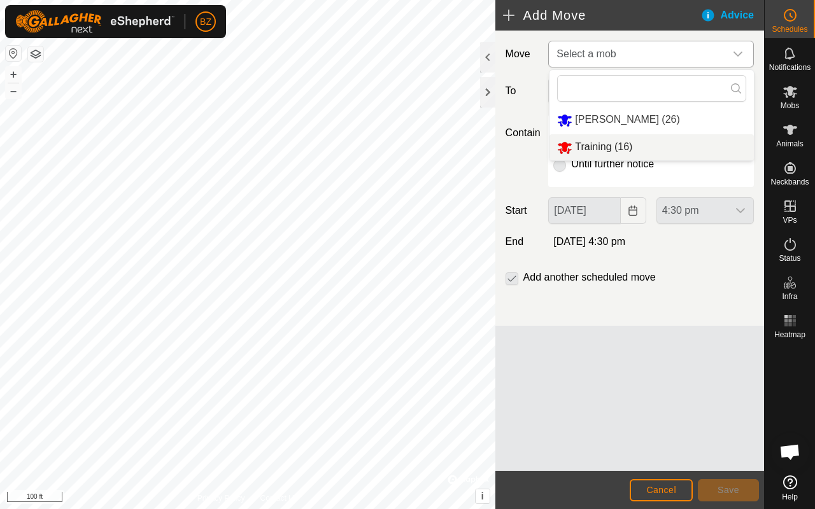
click at [583, 146] on li "Training (16)" at bounding box center [651, 147] width 204 height 26
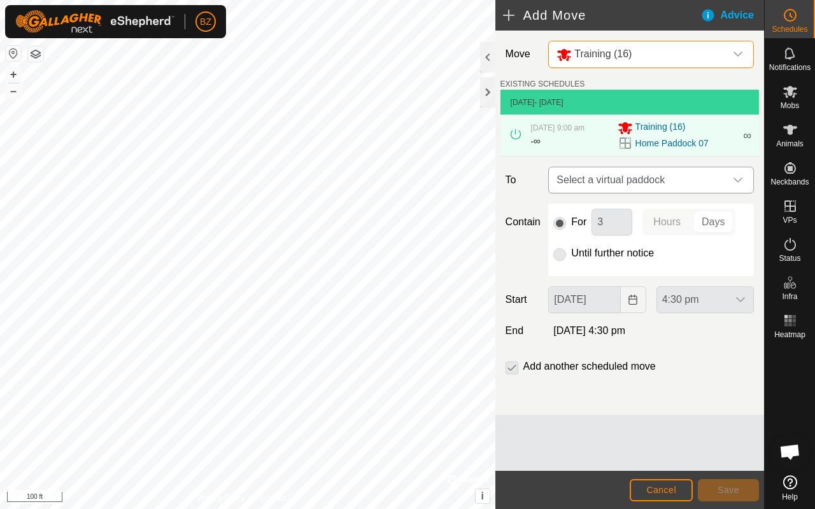
click at [603, 181] on span "Select a virtual paddock" at bounding box center [638, 179] width 174 height 25
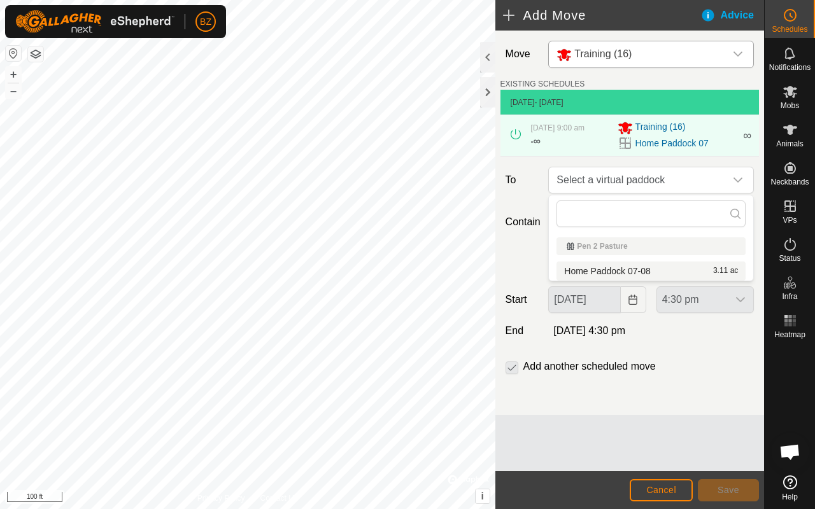
click at [737, 218] on icon at bounding box center [735, 214] width 10 height 10
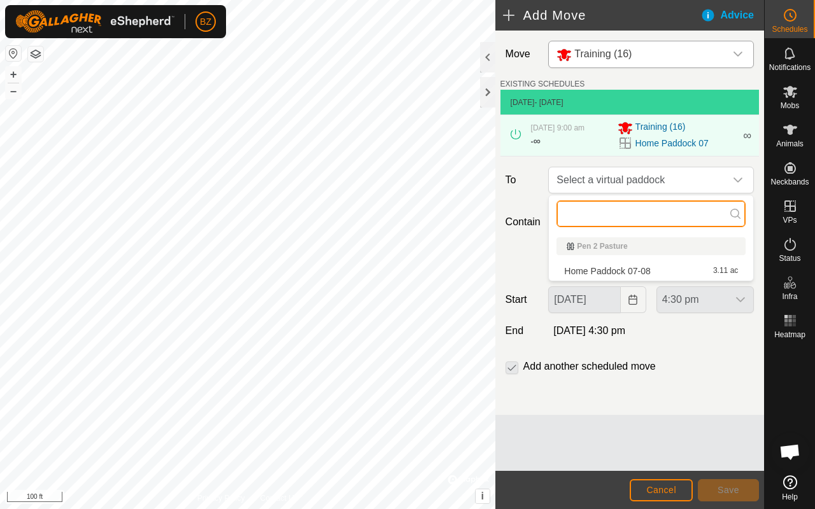
click at [640, 217] on input "text" at bounding box center [650, 214] width 189 height 27
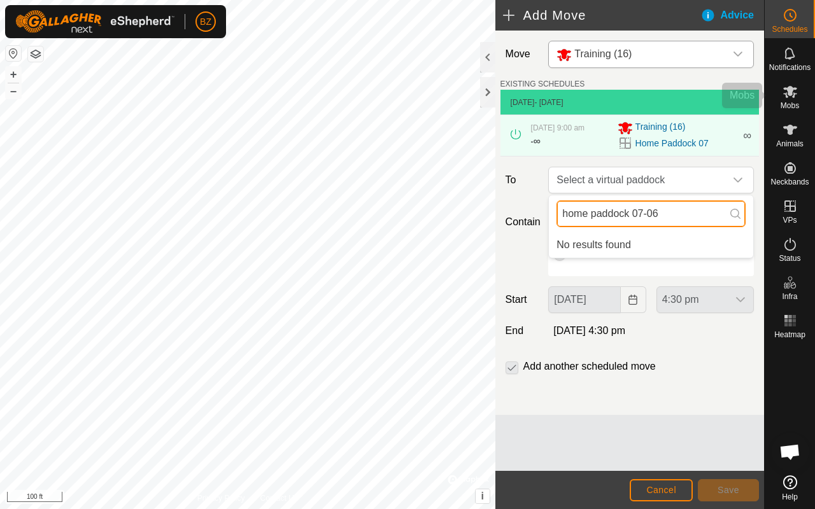
type input "home paddock 07-06"
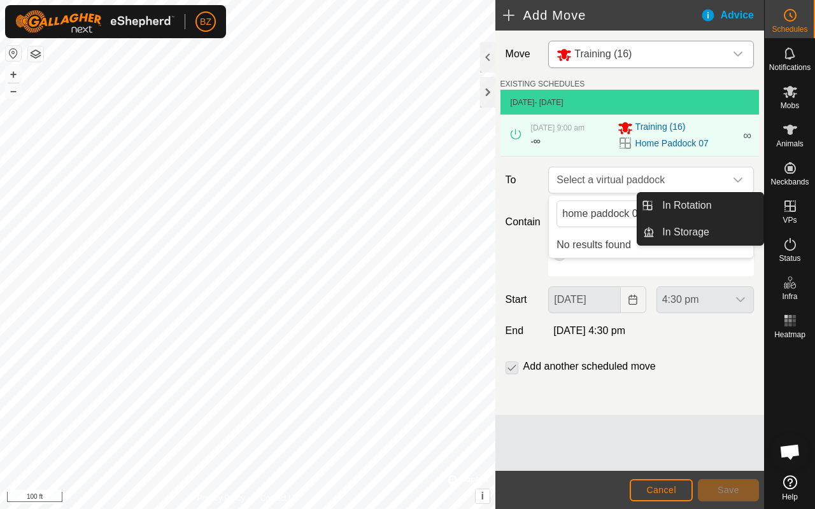
click at [794, 212] on icon at bounding box center [790, 206] width 15 height 15
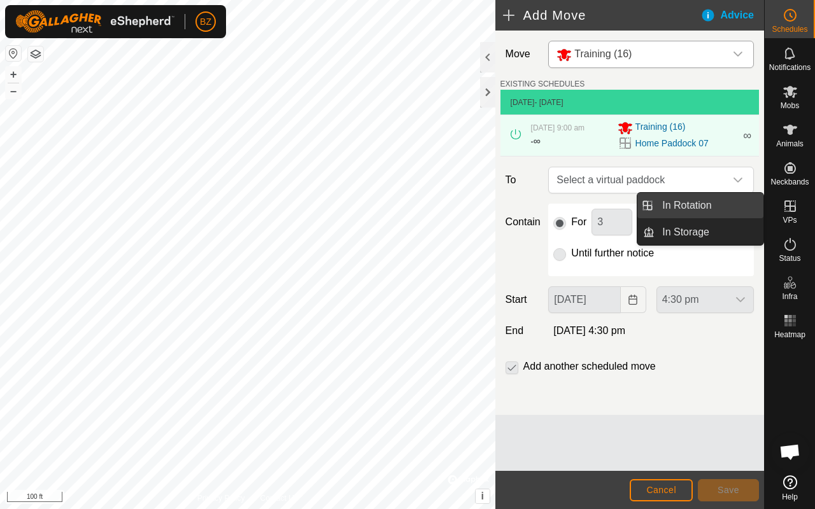
click at [695, 204] on link "In Rotation" at bounding box center [709, 205] width 109 height 25
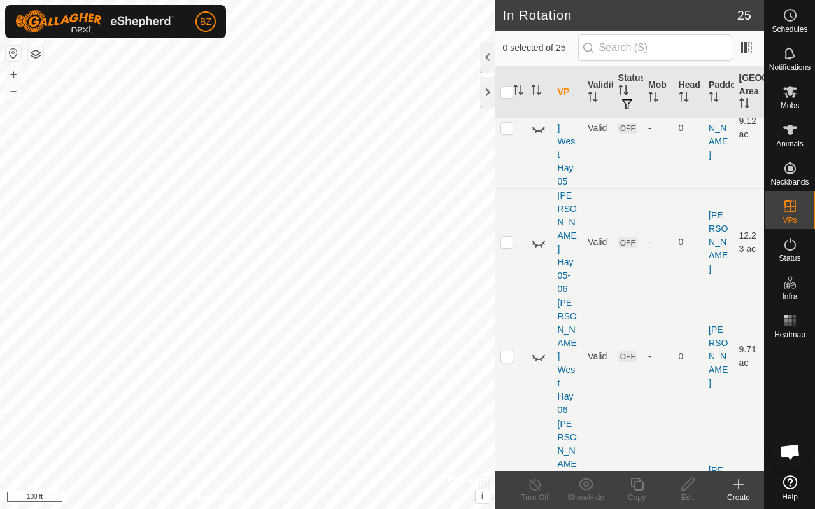
scroll to position [1649, 0]
checkbox input "false"
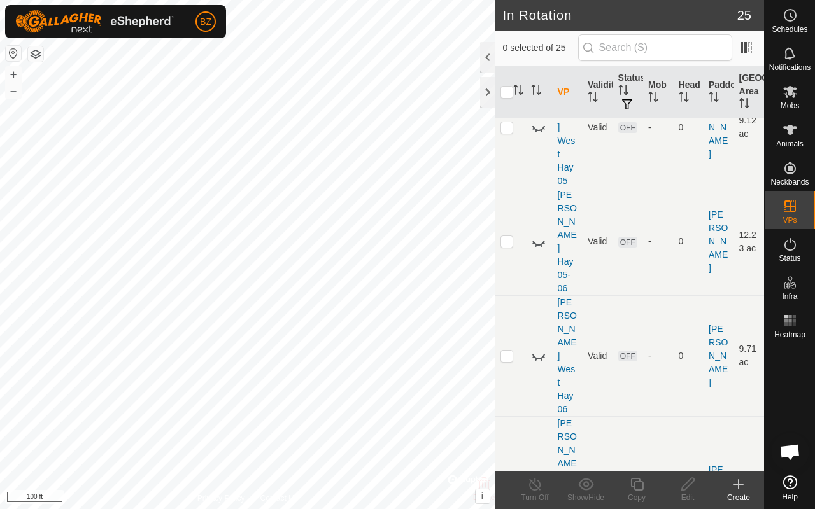
checkbox input "true"
drag, startPoint x: 683, startPoint y: 484, endPoint x: 166, endPoint y: 258, distance: 563.4
click at [683, 484] on icon at bounding box center [688, 484] width 16 height 15
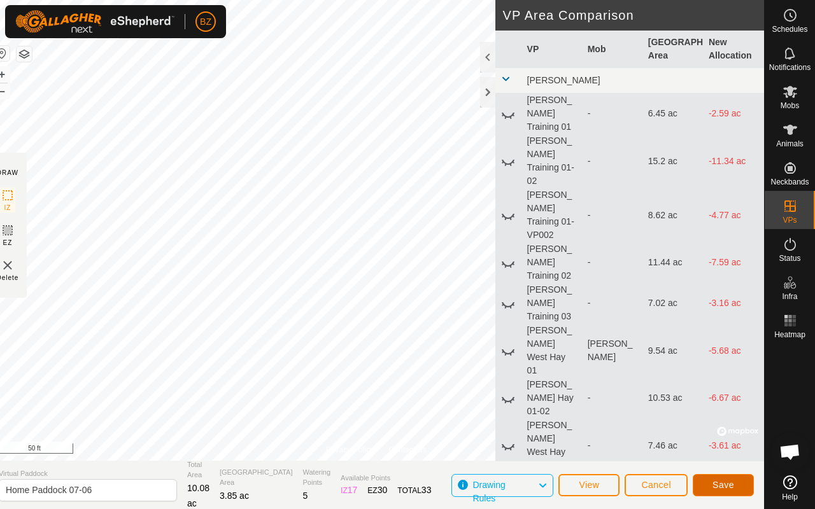
click at [739, 486] on button "Save" at bounding box center [723, 485] width 61 height 22
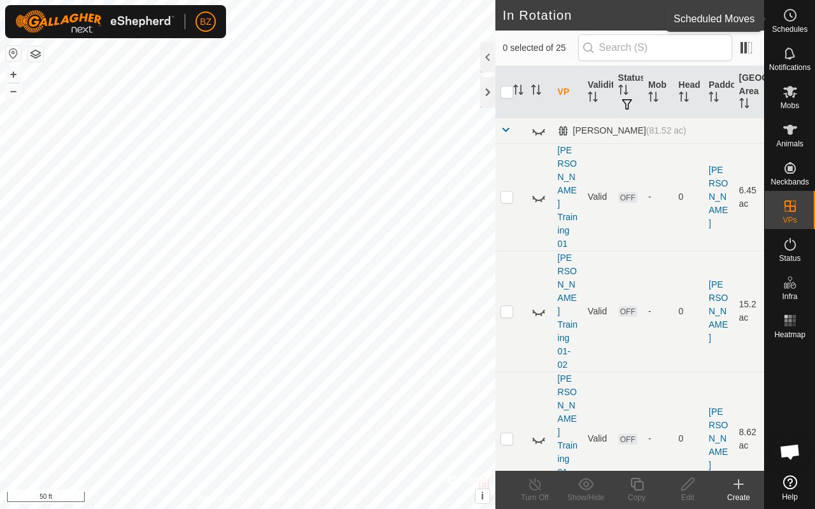
click at [798, 15] on es-schedule-vp-svg-icon at bounding box center [790, 15] width 23 height 20
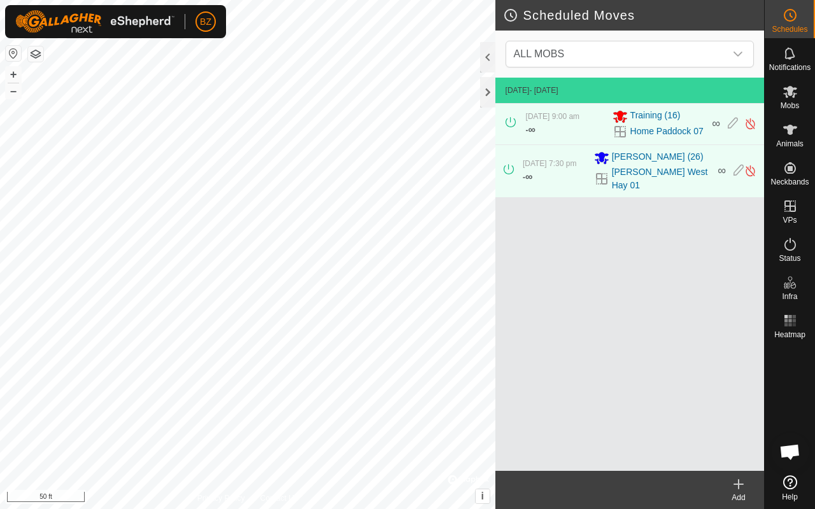
click at [742, 488] on icon at bounding box center [738, 484] width 15 height 15
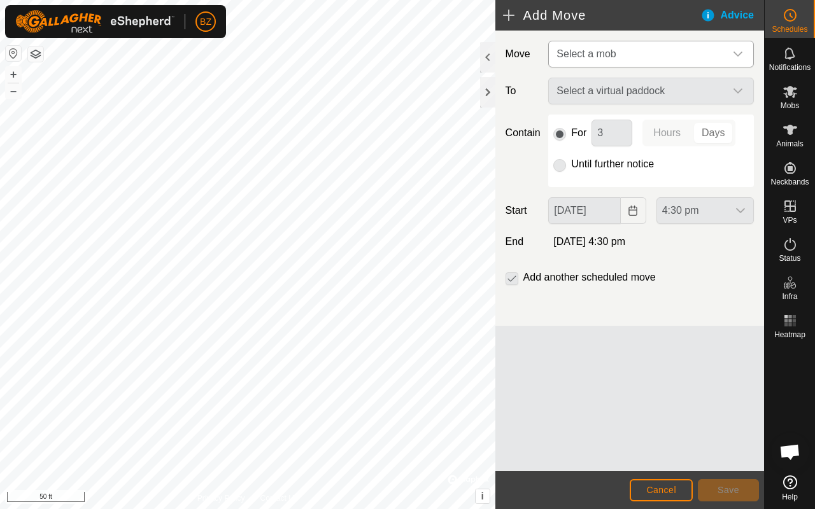
click at [555, 60] on span "Select a mob" at bounding box center [638, 53] width 174 height 25
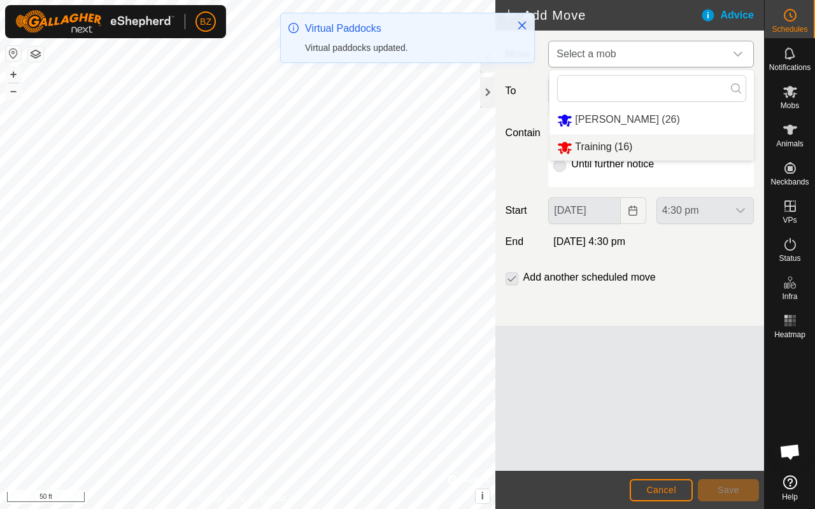
click at [575, 150] on li "Training (16)" at bounding box center [651, 147] width 204 height 26
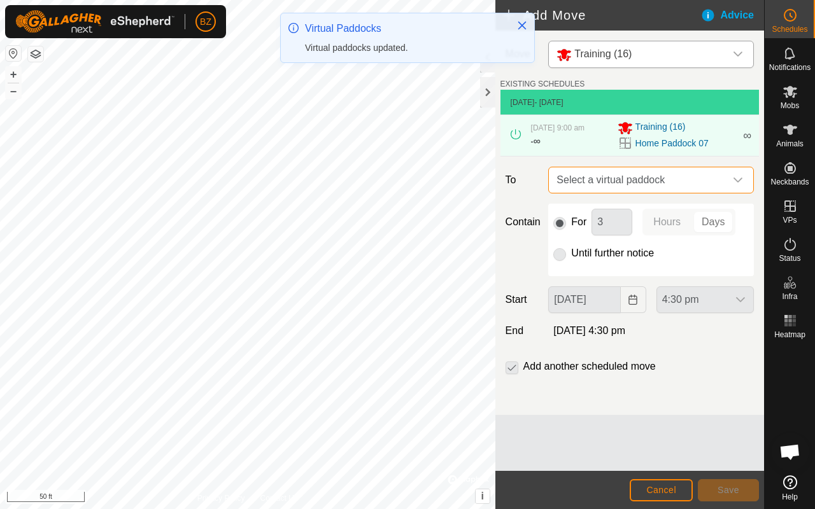
click at [601, 188] on span "Select a virtual paddock" at bounding box center [638, 179] width 174 height 25
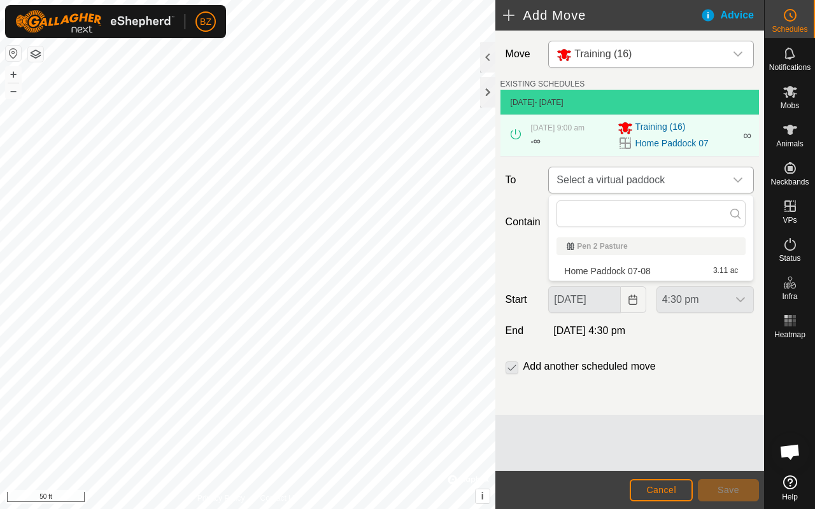
click at [601, 188] on span "Select a virtual paddock" at bounding box center [638, 179] width 174 height 25
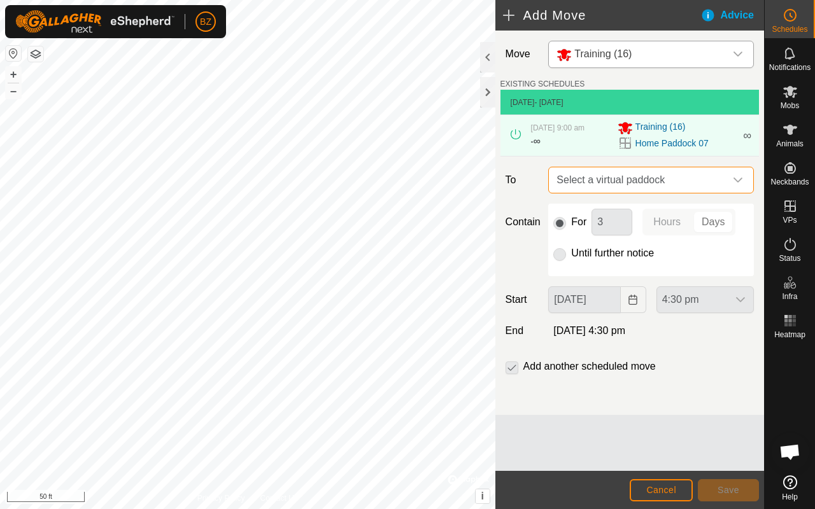
click at [601, 188] on span "Select a virtual paddock" at bounding box center [638, 179] width 174 height 25
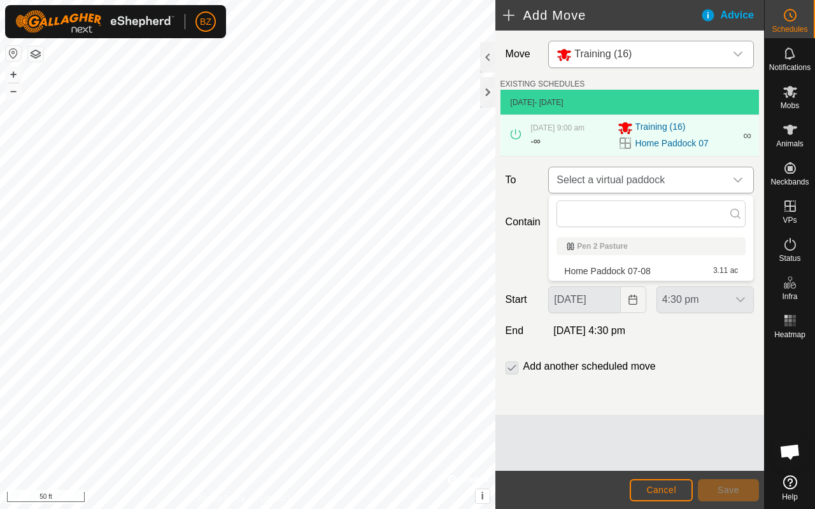
click at [740, 181] on icon "dropdown trigger" at bounding box center [738, 180] width 10 height 10
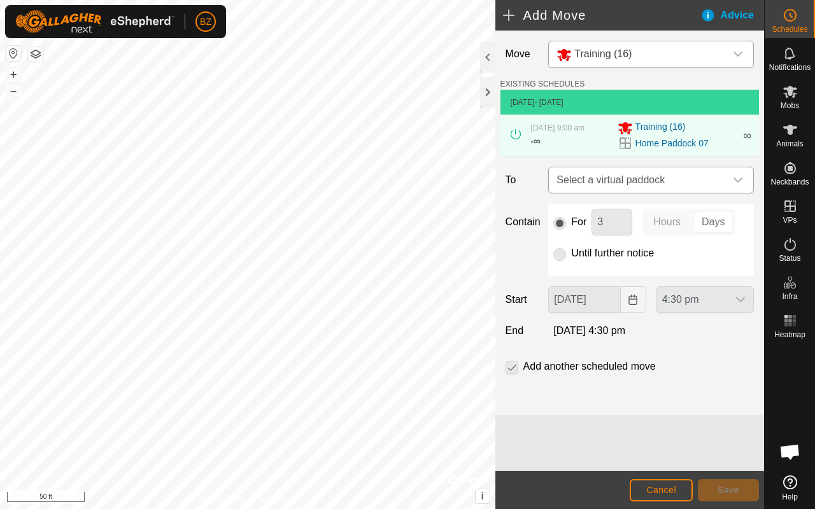
click at [740, 181] on icon "dropdown trigger" at bounding box center [738, 180] width 10 height 10
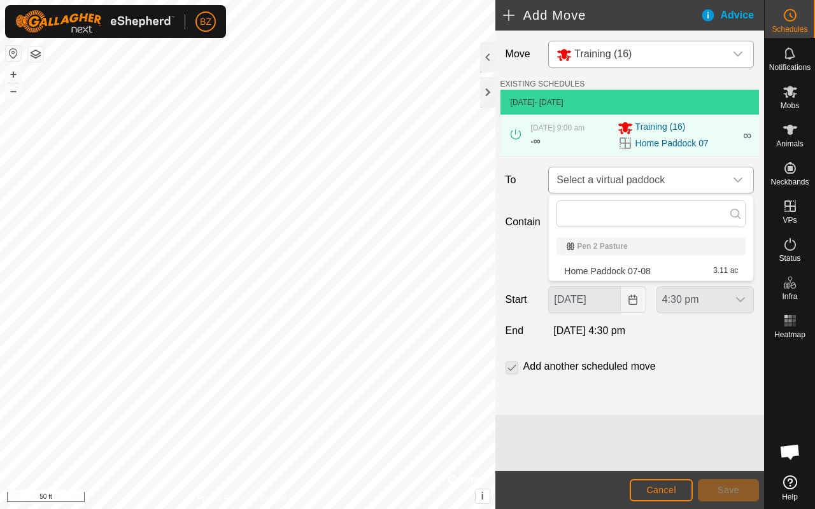
click at [740, 181] on icon "dropdown trigger" at bounding box center [738, 180] width 10 height 10
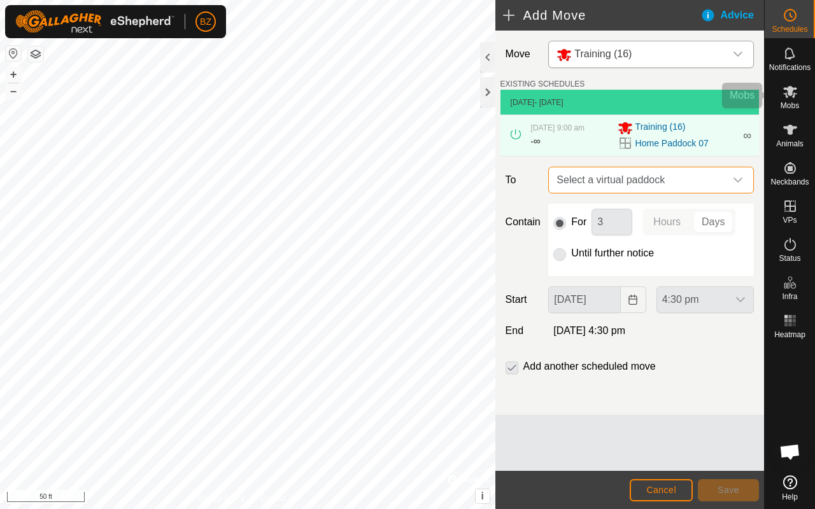
click at [789, 102] on span "Mobs" at bounding box center [790, 106] width 18 height 8
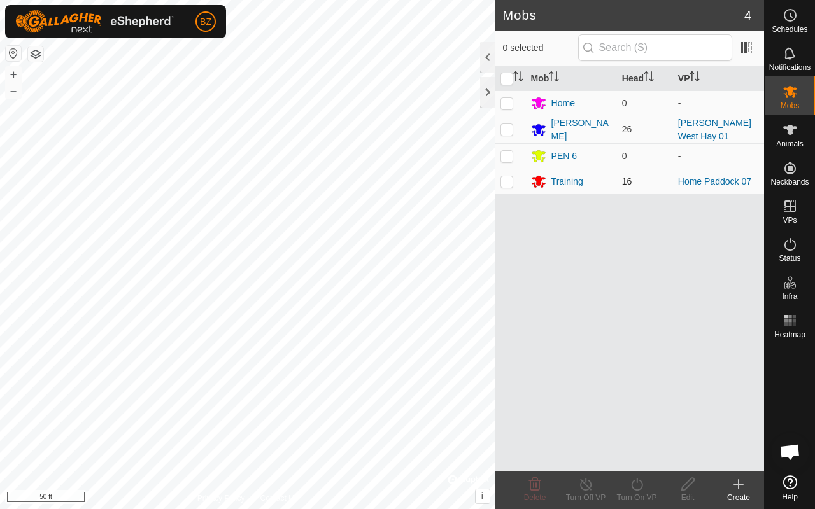
click at [502, 182] on p-checkbox at bounding box center [506, 181] width 13 height 10
checkbox input "true"
click at [640, 485] on icon at bounding box center [637, 484] width 16 height 15
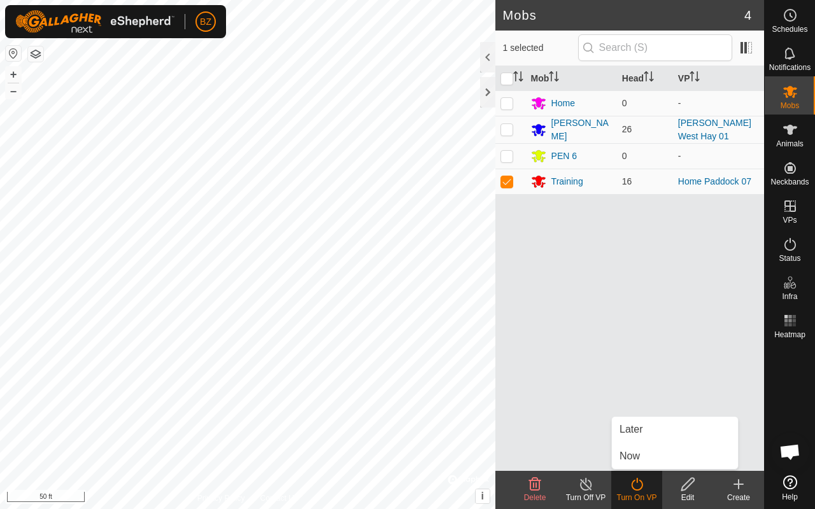
click at [582, 483] on icon at bounding box center [586, 484] width 16 height 15
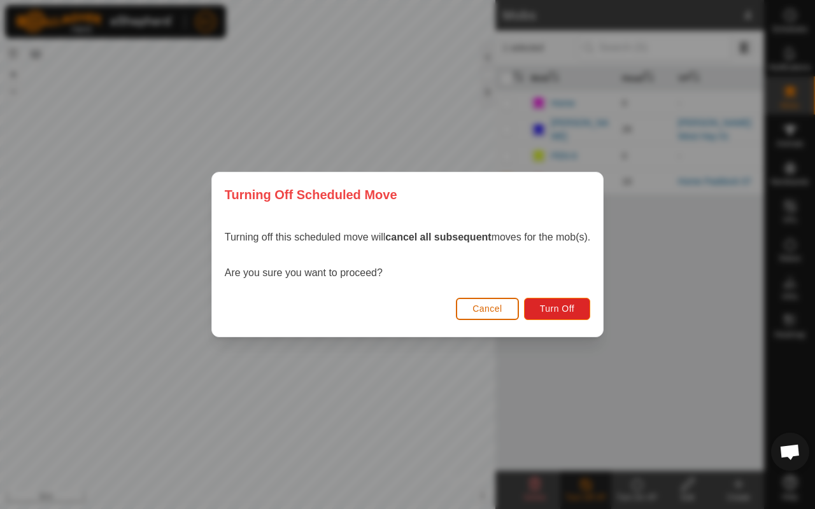
click at [507, 311] on button "Cancel" at bounding box center [487, 309] width 63 height 22
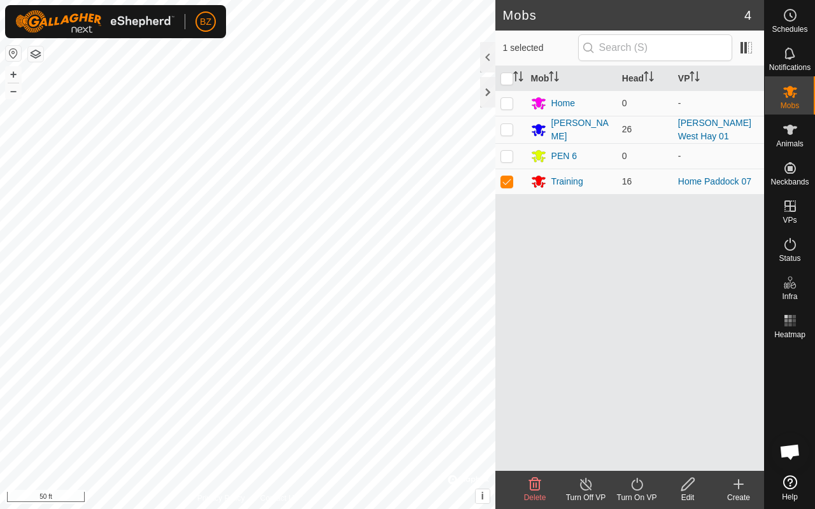
click at [584, 487] on icon at bounding box center [586, 484] width 16 height 15
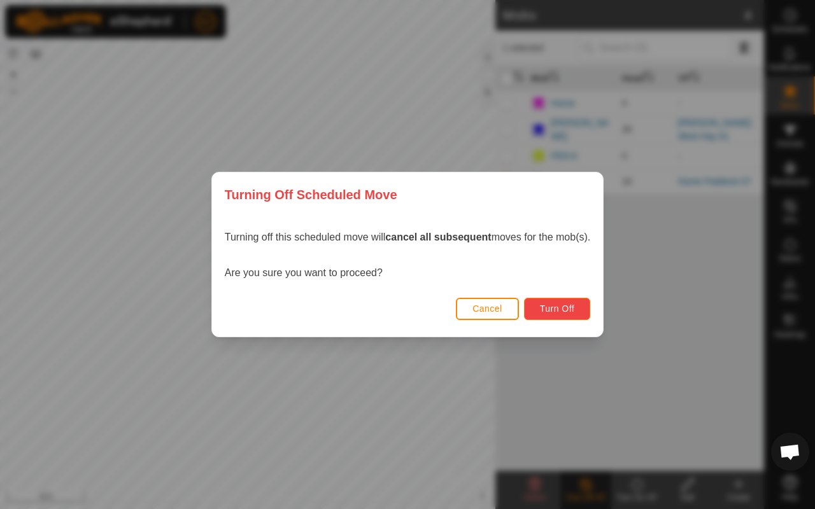
click at [565, 316] on button "Turn Off" at bounding box center [557, 309] width 67 height 22
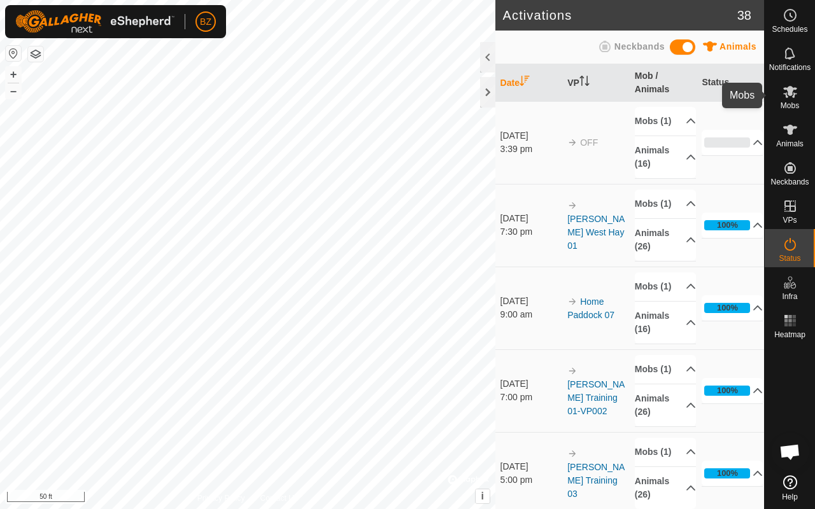
click at [790, 102] on span "Mobs" at bounding box center [790, 106] width 18 height 8
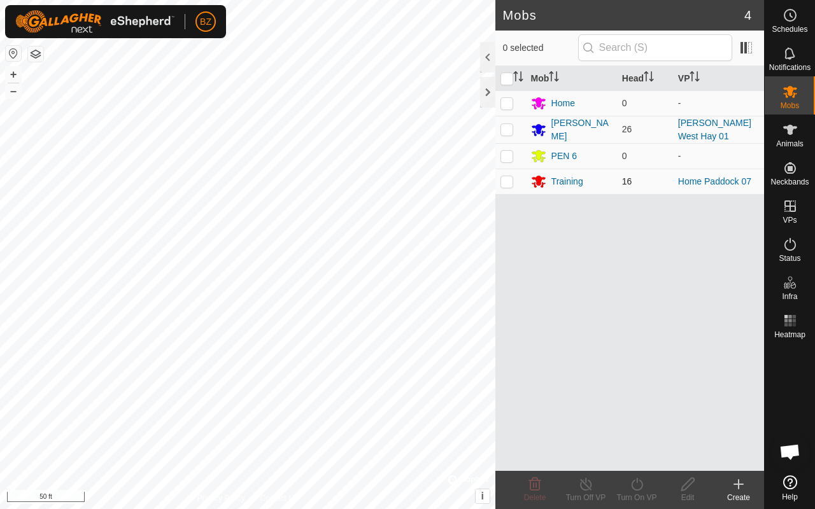
click at [504, 182] on p-checkbox at bounding box center [506, 181] width 13 height 10
checkbox input "true"
click at [488, 55] on div at bounding box center [487, 57] width 15 height 31
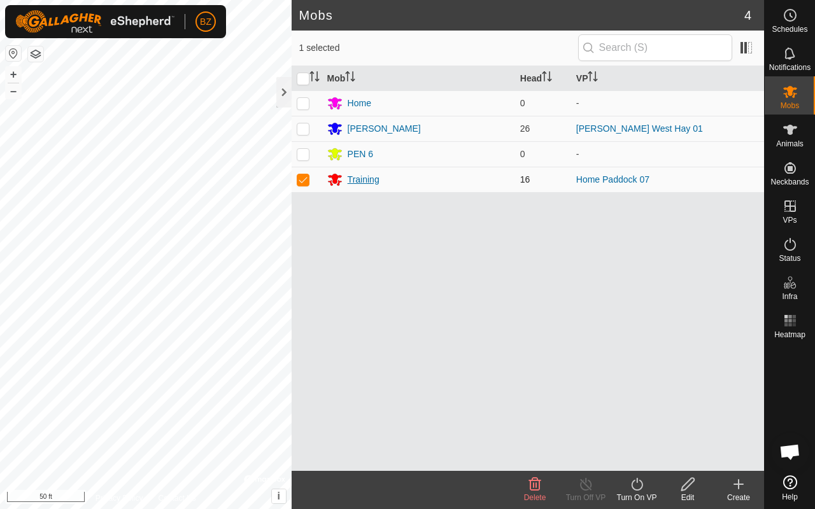
click at [362, 180] on div "Training" at bounding box center [364, 179] width 32 height 13
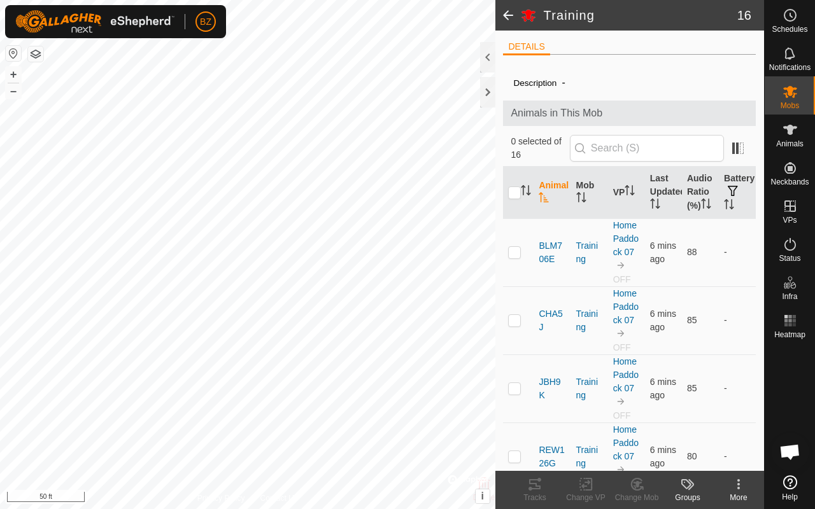
click at [481, 56] on div at bounding box center [487, 57] width 15 height 31
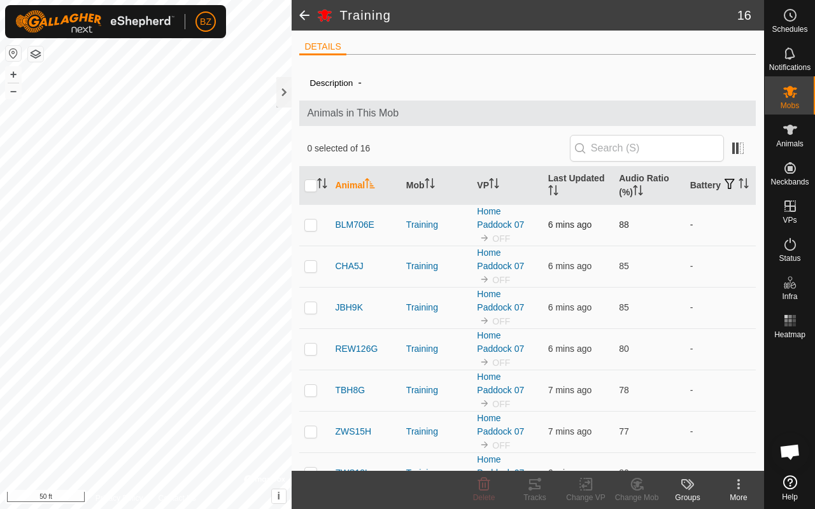
click at [313, 229] on p-checkbox at bounding box center [310, 225] width 13 height 10
checkbox input "true"
click at [310, 259] on td at bounding box center [314, 266] width 31 height 41
checkbox input "true"
click at [313, 193] on th at bounding box center [314, 186] width 31 height 38
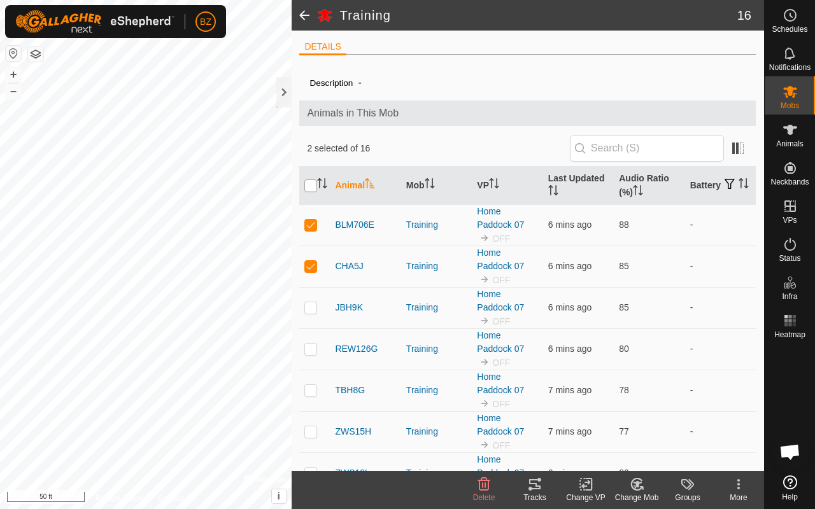
click at [313, 185] on input "checkbox" at bounding box center [310, 186] width 13 height 13
checkbox input "true"
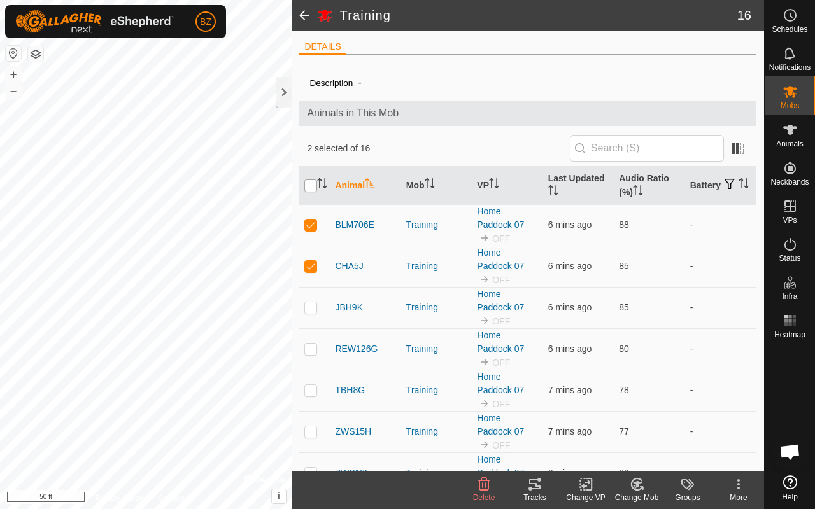
checkbox input "true"
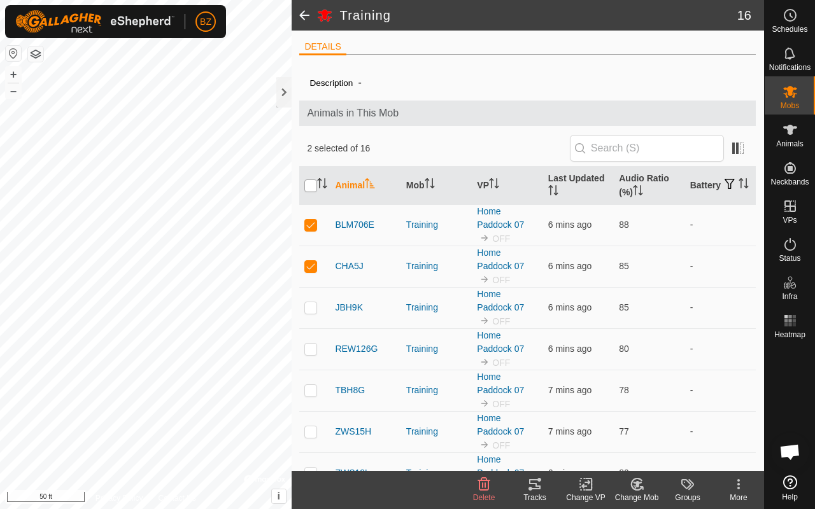
checkbox input "true"
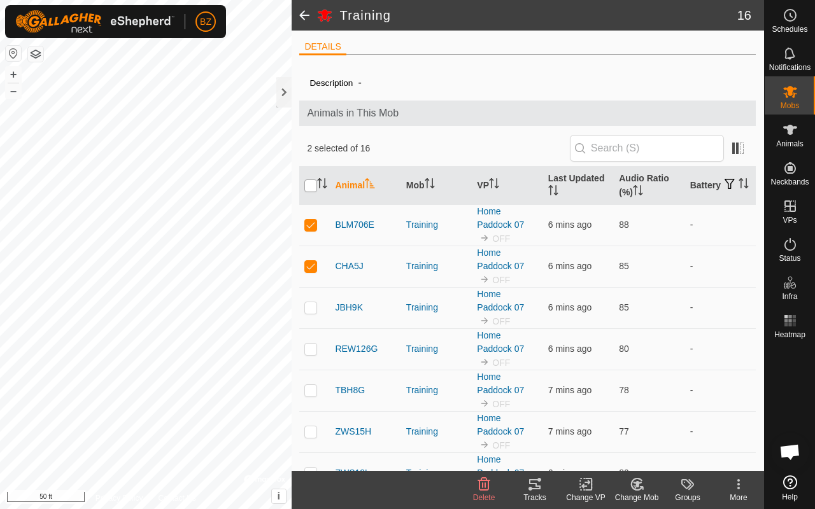
checkbox input "true"
click at [644, 488] on icon at bounding box center [637, 484] width 16 height 15
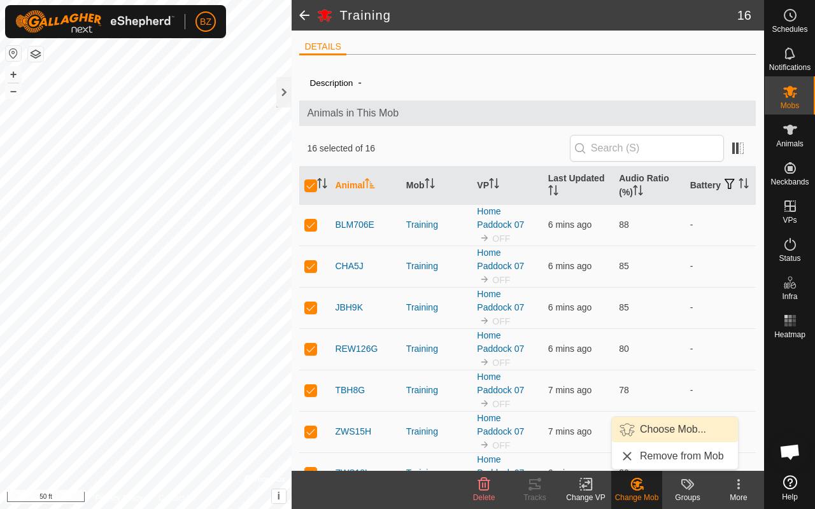
click at [659, 436] on link "Choose Mob..." at bounding box center [675, 429] width 126 height 25
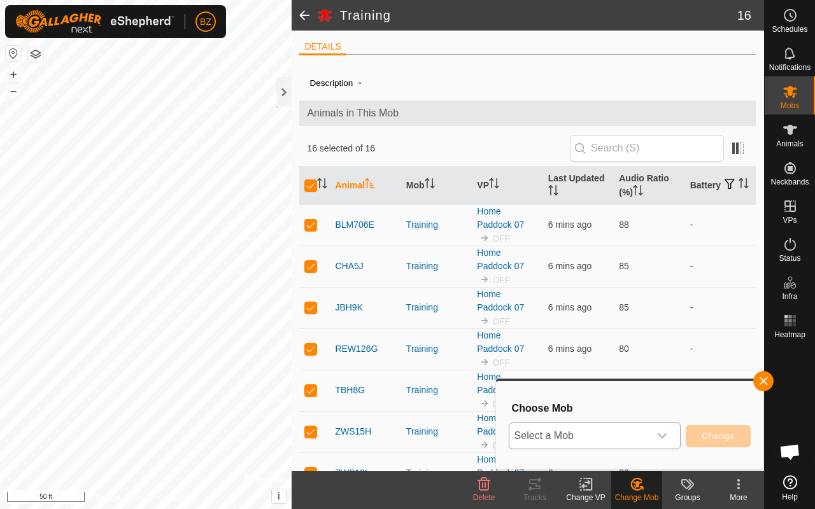
click at [595, 432] on span "Select a Mob" at bounding box center [579, 435] width 140 height 25
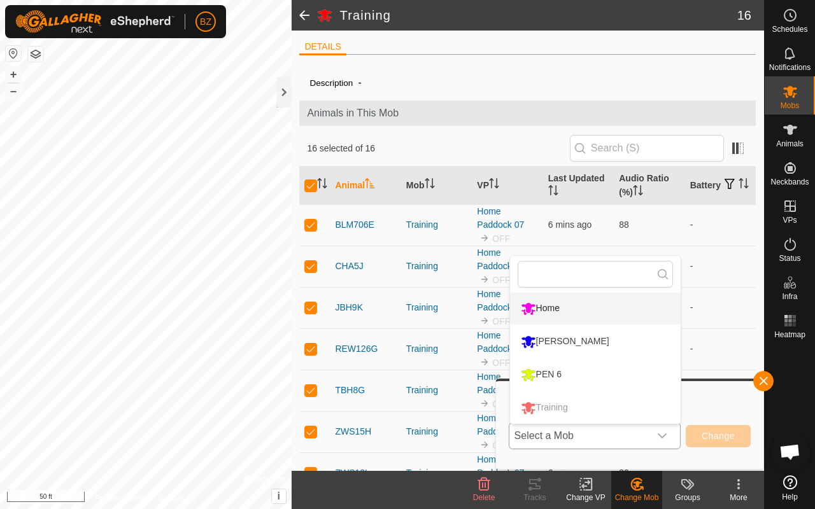
click at [568, 312] on li "Home" at bounding box center [595, 309] width 171 height 32
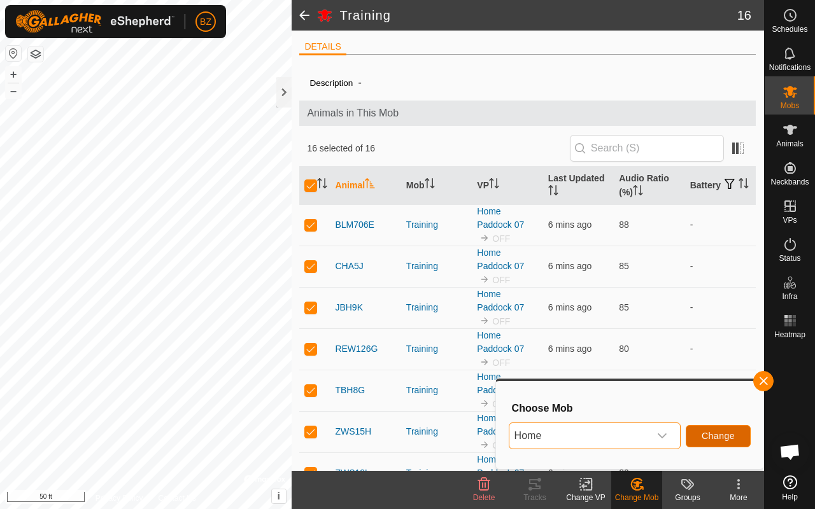
click at [712, 435] on span "Change" at bounding box center [718, 436] width 33 height 10
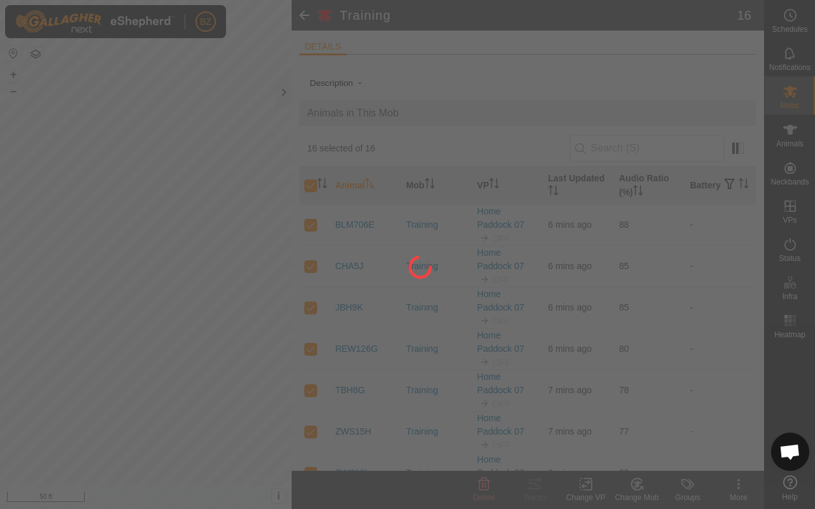
checkbox input "false"
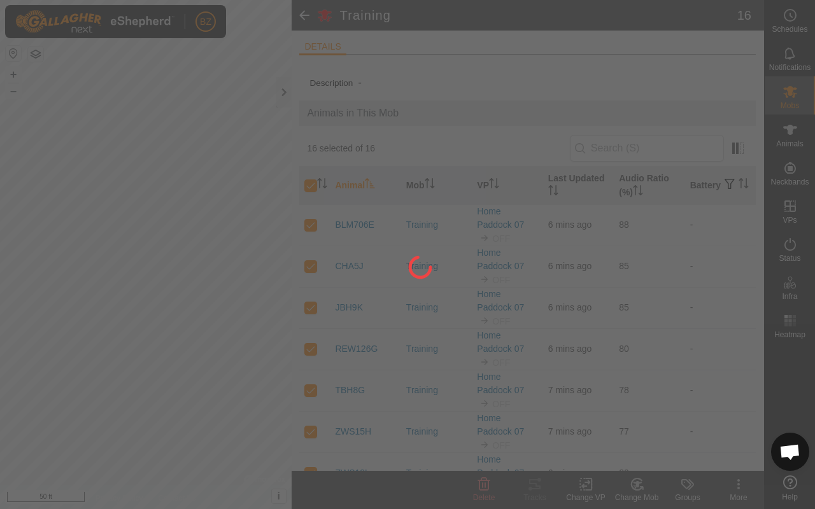
checkbox input "false"
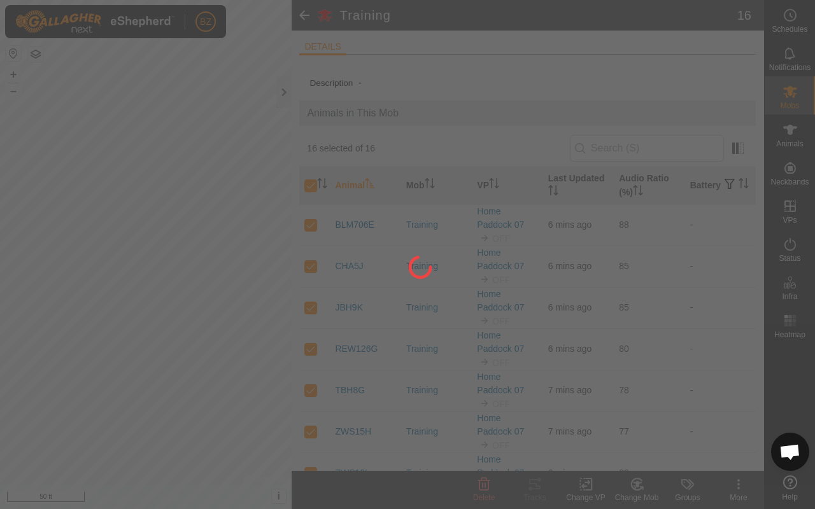
checkbox input "false"
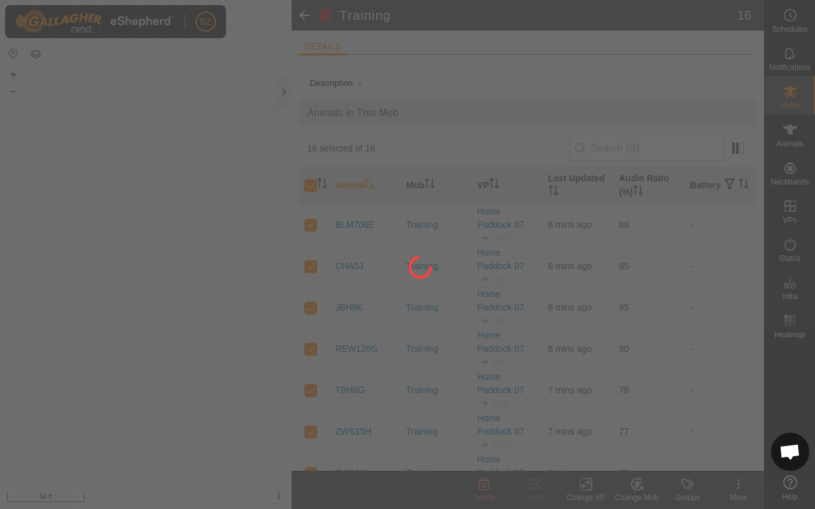
checkbox input "false"
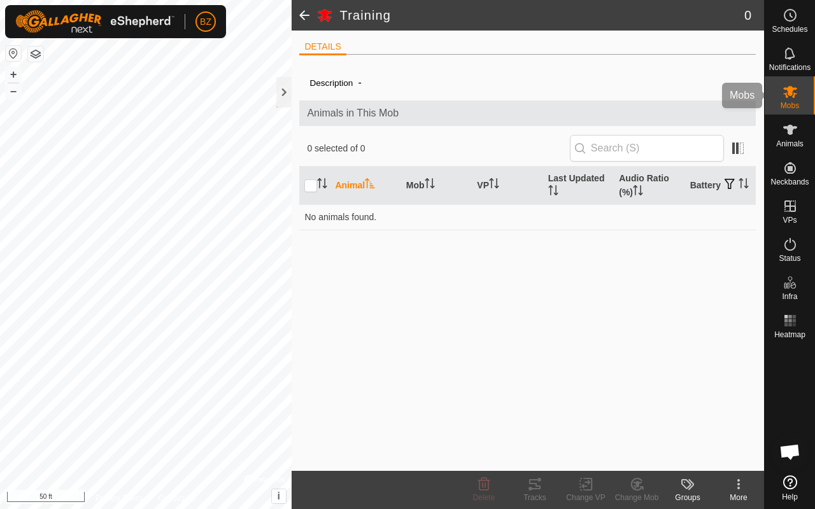
click at [785, 97] on icon at bounding box center [790, 92] width 14 height 12
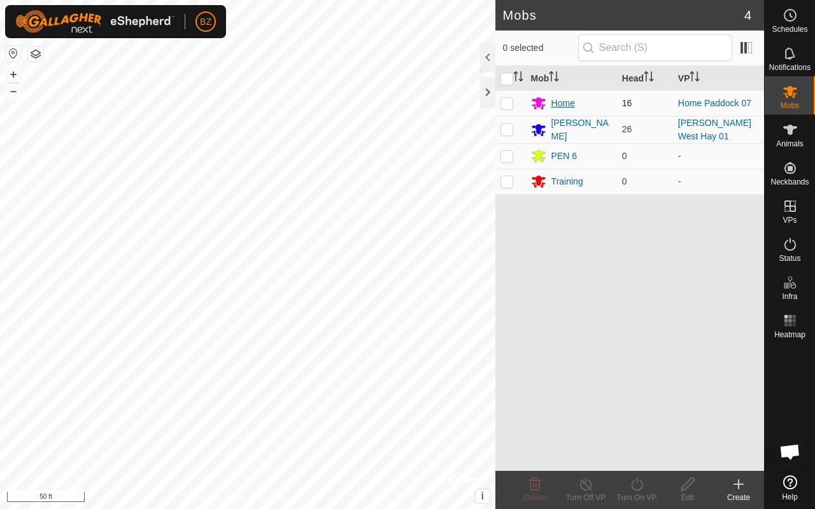
click at [563, 97] on div "Home" at bounding box center [563, 103] width 24 height 13
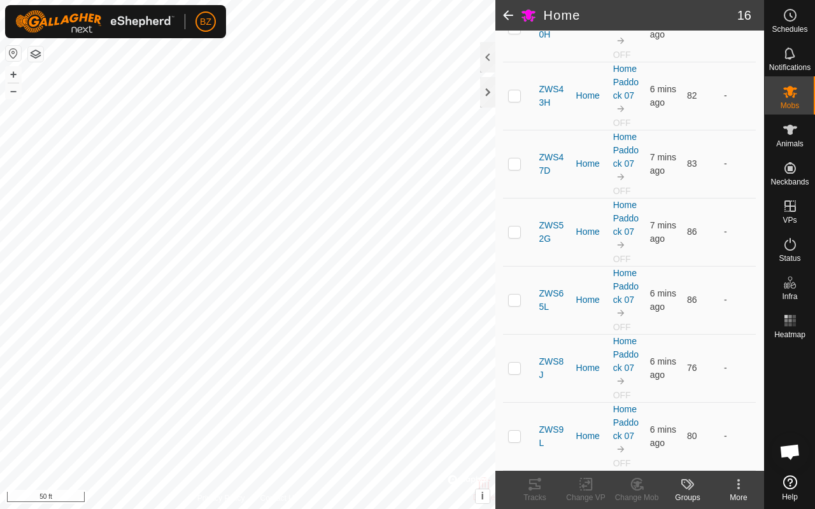
scroll to position [851, 0]
